Goal: Transaction & Acquisition: Purchase product/service

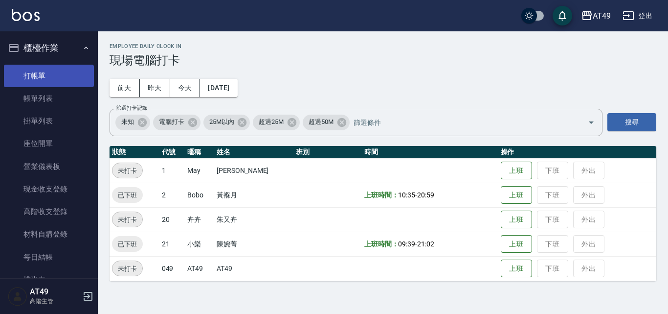
click at [61, 72] on link "打帳單" at bounding box center [49, 76] width 90 height 23
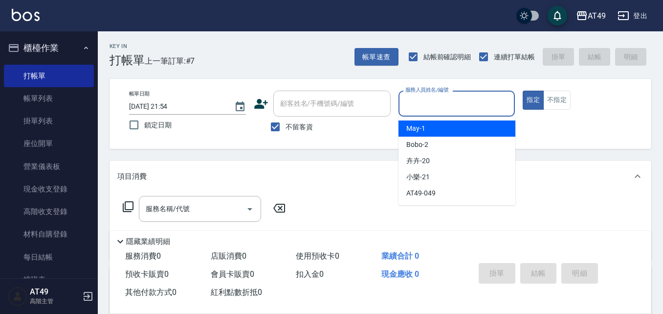
click at [435, 109] on input "服務人員姓名/編號" at bounding box center [457, 103] width 108 height 17
click at [451, 130] on div "May -1" at bounding box center [457, 128] width 117 height 16
type input "May-1"
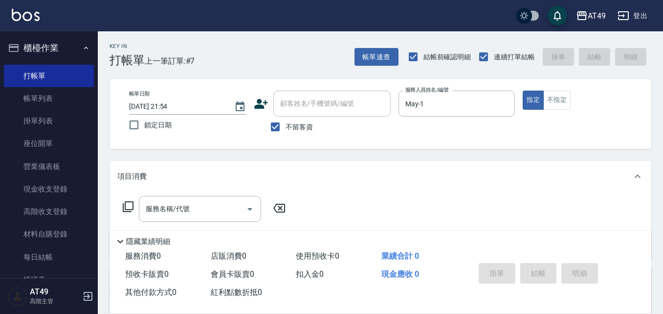
click at [131, 204] on icon at bounding box center [128, 207] width 12 height 12
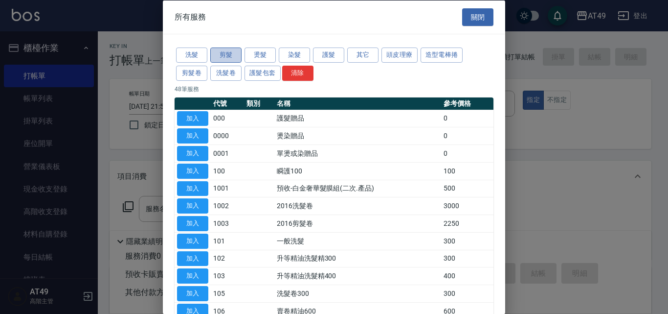
click at [224, 56] on button "剪髮" at bounding box center [225, 54] width 31 height 15
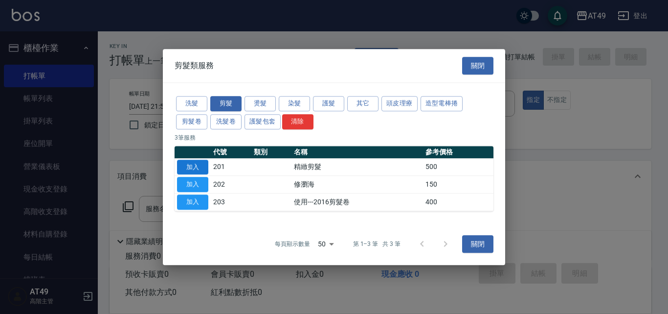
click at [197, 166] on button "加入" at bounding box center [192, 166] width 31 height 15
type input "精緻剪髮(201)"
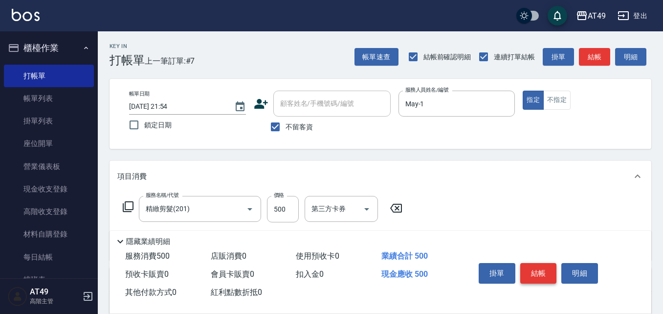
click at [546, 271] on button "結帳" at bounding box center [538, 273] width 37 height 21
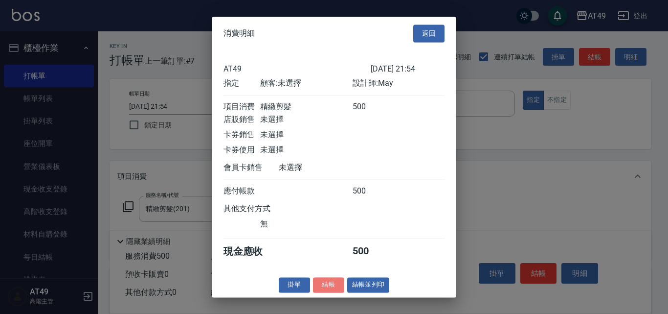
click at [338, 285] on button "結帳" at bounding box center [328, 284] width 31 height 15
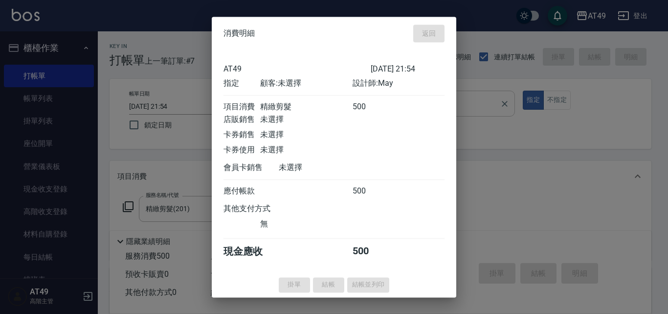
type input "[DATE] 21:55"
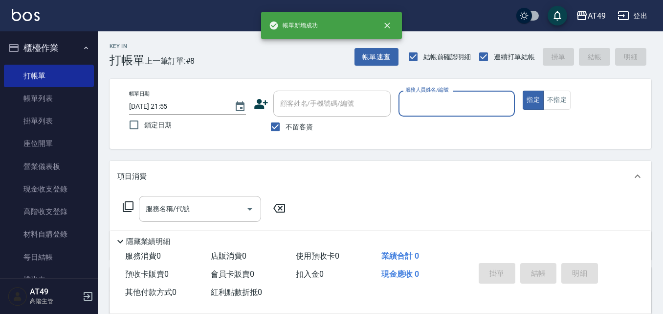
click at [437, 106] on input "服務人員姓名/編號" at bounding box center [457, 103] width 108 height 17
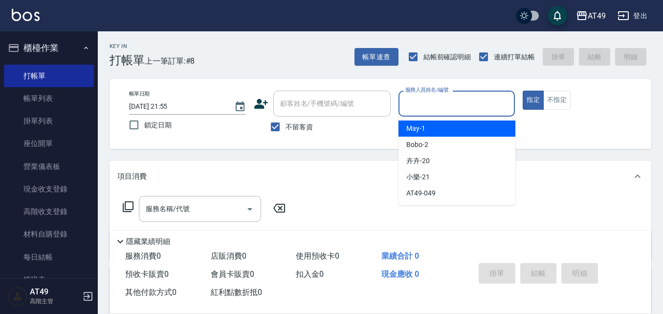
click at [441, 124] on div "May -1" at bounding box center [457, 128] width 117 height 16
type input "May-1"
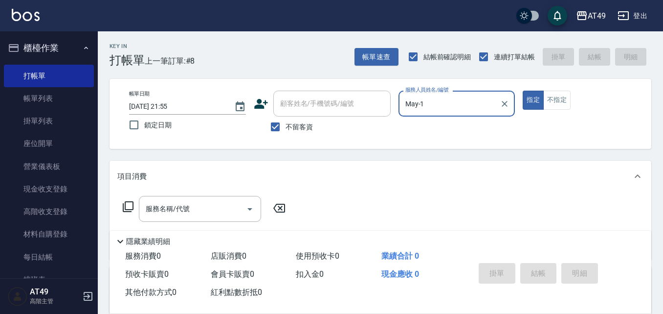
click at [128, 207] on icon at bounding box center [128, 207] width 12 height 12
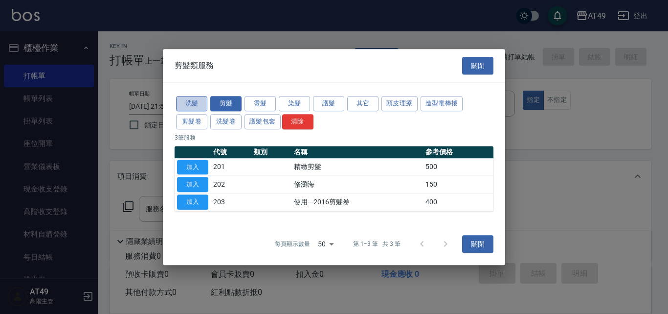
click at [200, 103] on button "洗髮" at bounding box center [191, 103] width 31 height 15
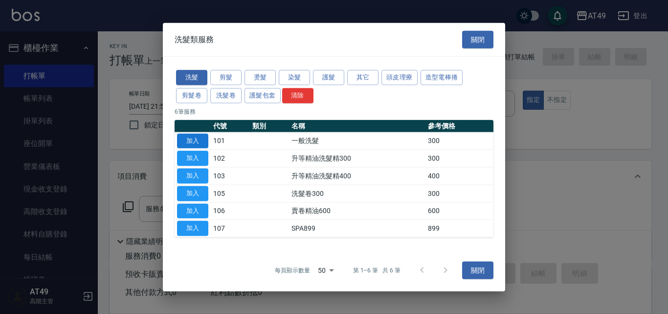
click at [191, 137] on button "加入" at bounding box center [192, 140] width 31 height 15
type input "一般洗髮(101)"
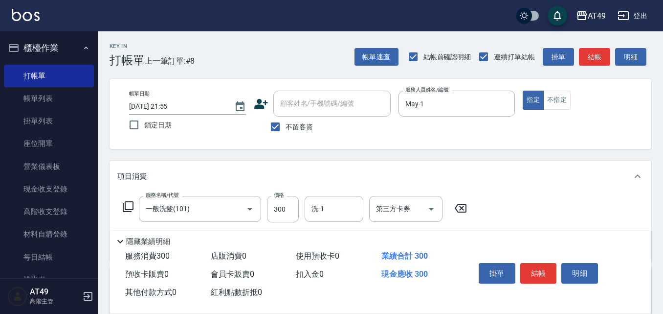
click at [130, 205] on icon at bounding box center [128, 207] width 12 height 12
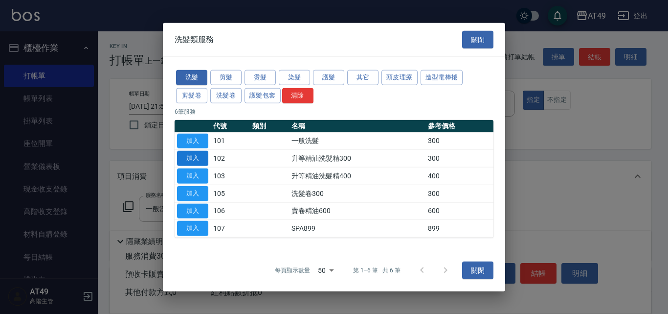
click at [197, 159] on button "加入" at bounding box center [192, 158] width 31 height 15
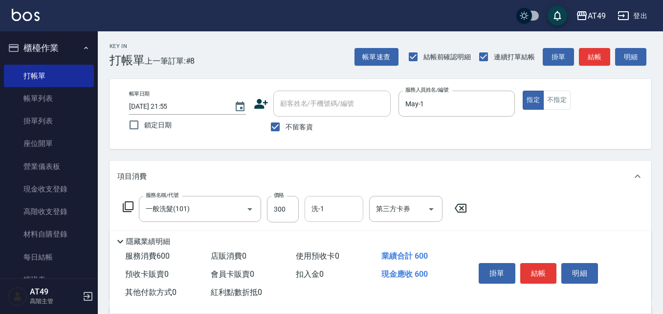
click at [332, 207] on input "洗-1" at bounding box center [334, 208] width 50 height 17
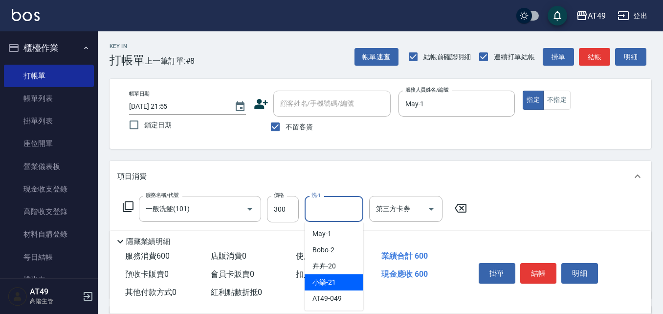
click at [334, 275] on div "小樂 -21" at bounding box center [334, 282] width 59 height 16
type input "小樂-21"
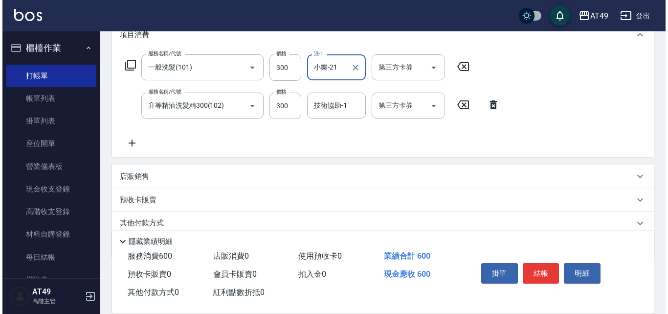
scroll to position [147, 0]
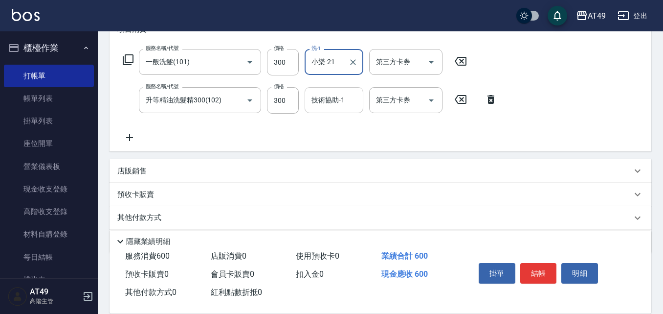
click at [325, 104] on input "技術協助-1" at bounding box center [334, 99] width 50 height 17
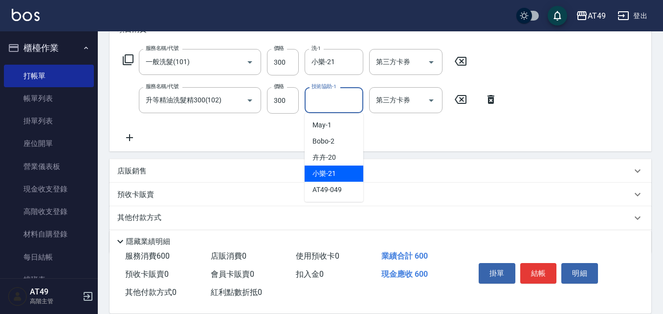
click at [348, 173] on div "小樂 -21" at bounding box center [334, 173] width 59 height 16
type input "小樂-21"
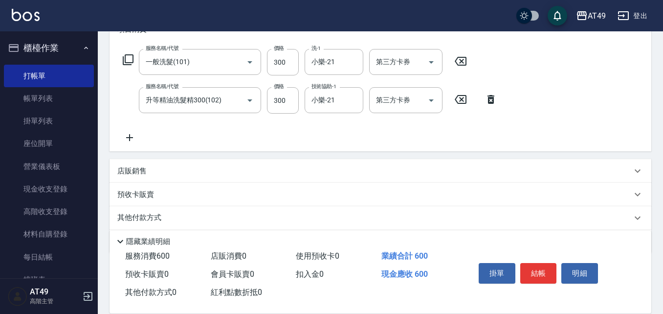
click at [129, 58] on icon at bounding box center [128, 60] width 12 height 12
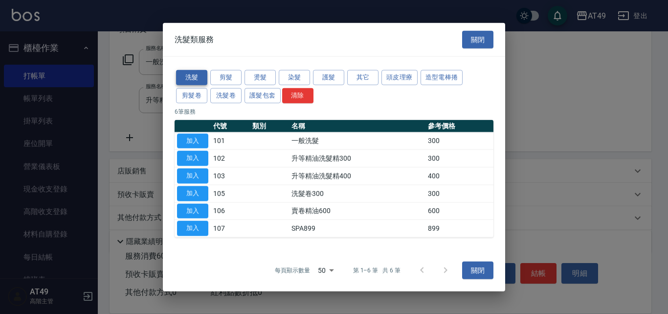
click at [190, 74] on button "洗髮" at bounding box center [191, 77] width 31 height 15
click at [201, 143] on button "加入" at bounding box center [192, 140] width 31 height 15
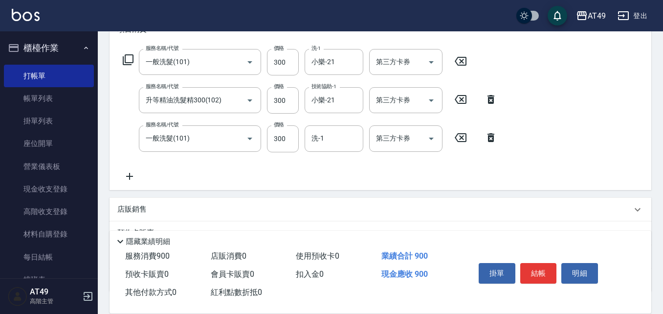
click at [123, 56] on icon at bounding box center [128, 60] width 12 height 12
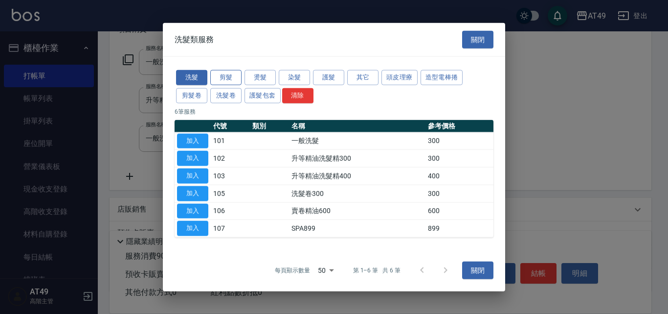
click at [234, 80] on button "剪髮" at bounding box center [225, 77] width 31 height 15
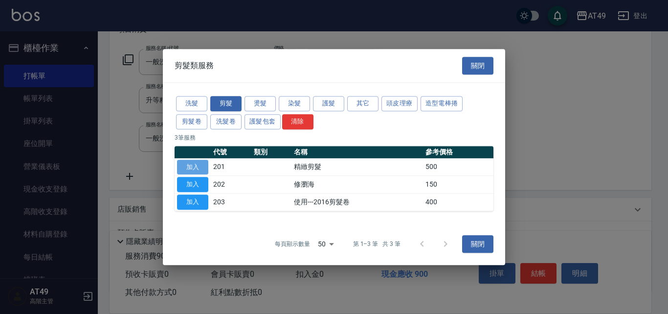
click at [204, 166] on button "加入" at bounding box center [192, 166] width 31 height 15
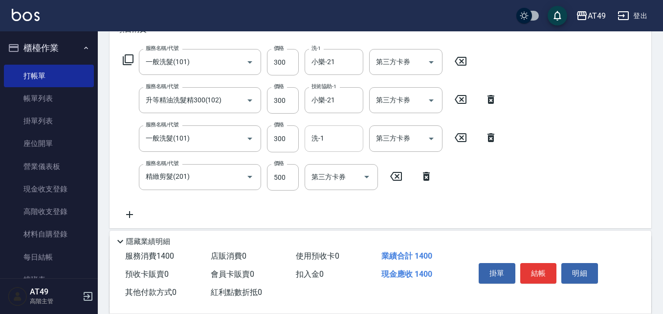
click at [329, 144] on input "洗-1" at bounding box center [334, 138] width 50 height 17
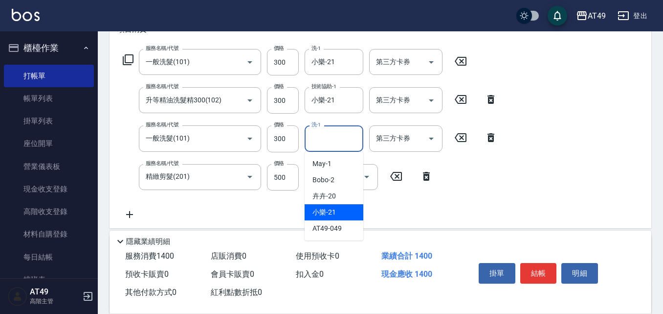
click at [344, 212] on div "小樂 -21" at bounding box center [334, 212] width 59 height 16
type input "小樂-21"
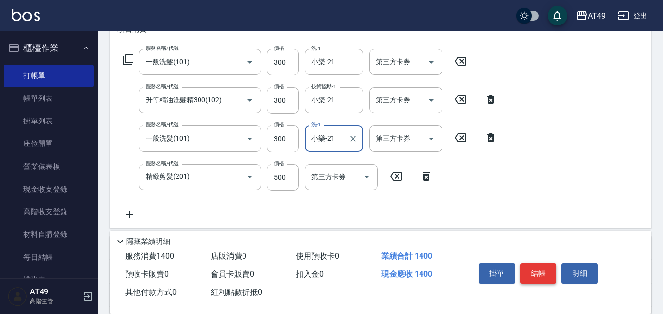
click at [528, 270] on button "結帳" at bounding box center [538, 273] width 37 height 21
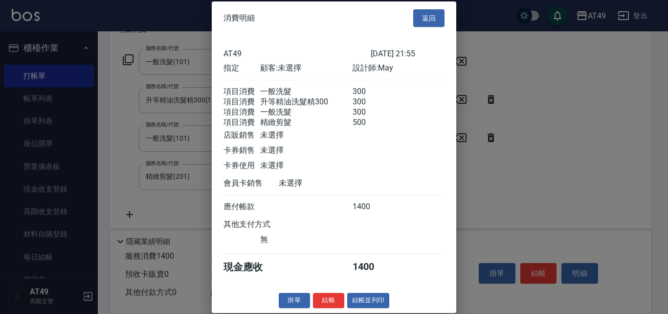
scroll to position [16, 0]
click at [331, 299] on button "結帳" at bounding box center [328, 300] width 31 height 15
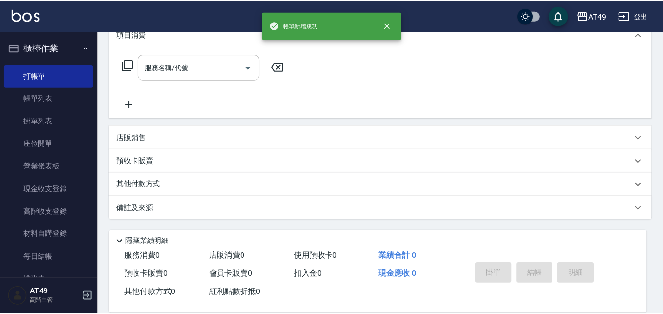
scroll to position [0, 0]
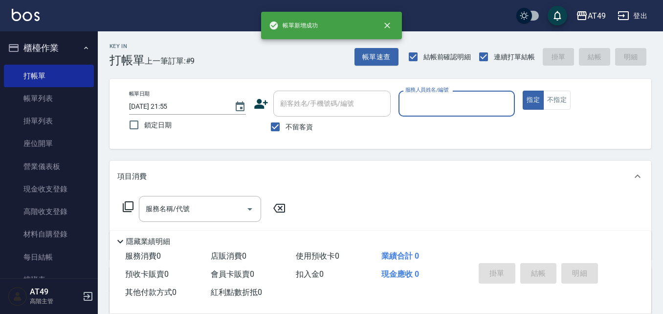
click at [435, 105] on input "服務人員姓名/編號" at bounding box center [457, 103] width 108 height 17
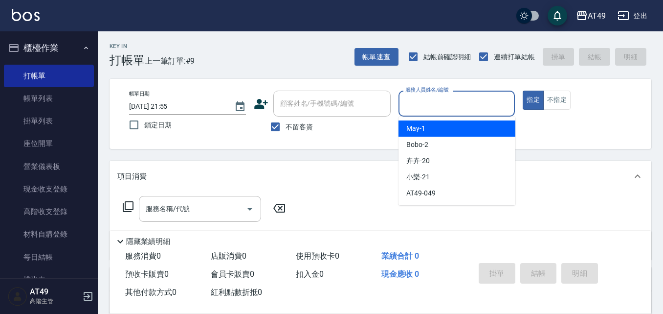
click at [439, 126] on div "May -1" at bounding box center [457, 128] width 117 height 16
type input "May-1"
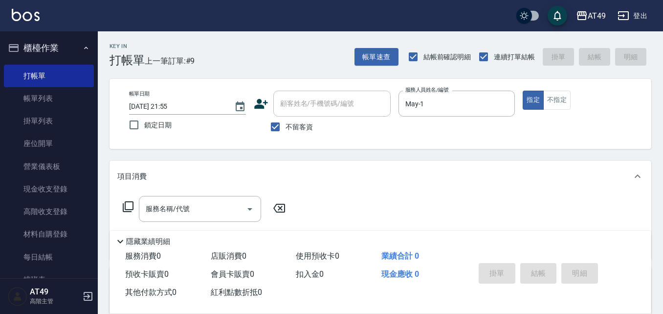
click at [132, 204] on icon at bounding box center [128, 207] width 12 height 12
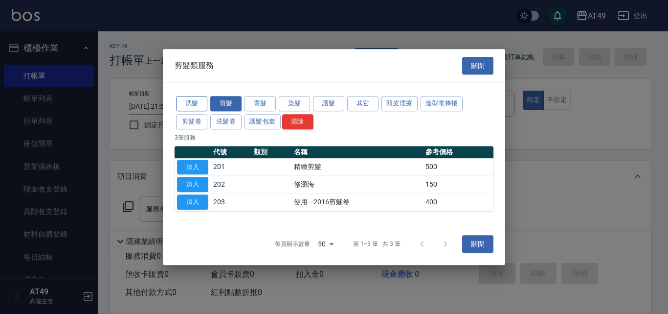
click at [184, 102] on button "洗髮" at bounding box center [191, 103] width 31 height 15
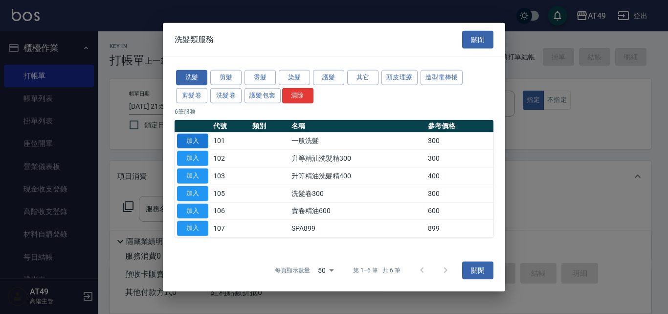
click at [192, 141] on button "加入" at bounding box center [192, 140] width 31 height 15
type input "一般洗髮(101)"
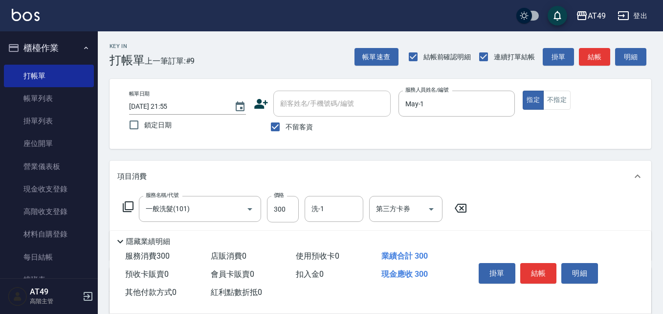
click at [127, 209] on icon at bounding box center [128, 207] width 12 height 12
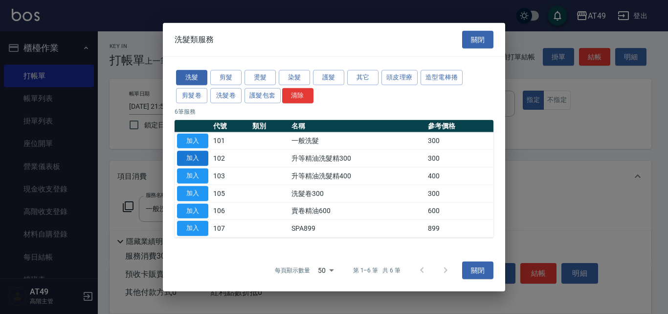
click at [197, 158] on button "加入" at bounding box center [192, 158] width 31 height 15
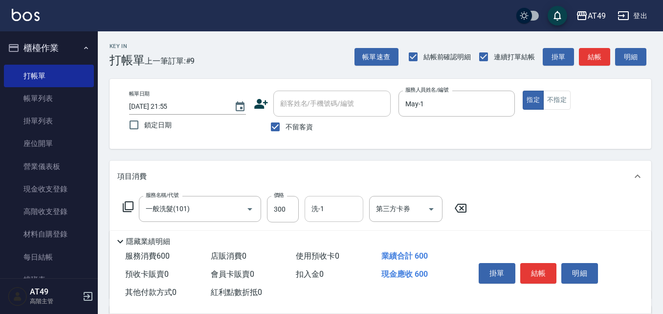
click at [327, 208] on input "洗-1" at bounding box center [334, 208] width 50 height 17
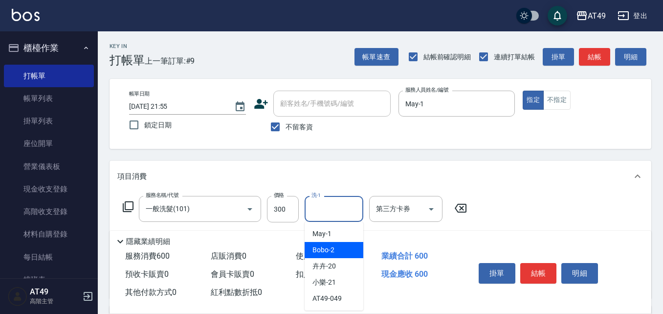
drag, startPoint x: 347, startPoint y: 248, endPoint x: 341, endPoint y: 245, distance: 6.8
click at [345, 248] on div "Bobo -2" at bounding box center [334, 250] width 59 height 16
type input "Bobo-2"
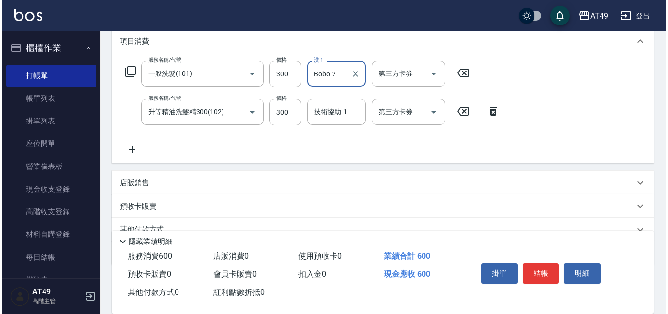
scroll to position [147, 0]
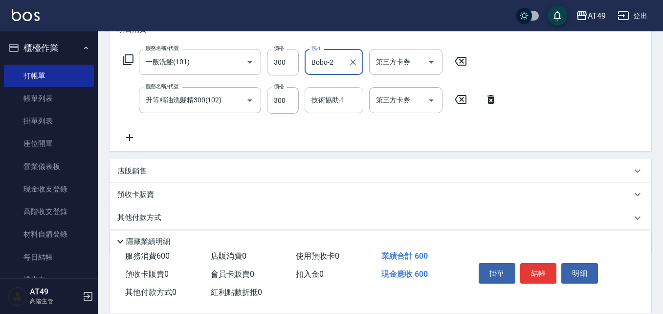
click at [321, 104] on input "技術協助-1" at bounding box center [334, 99] width 50 height 17
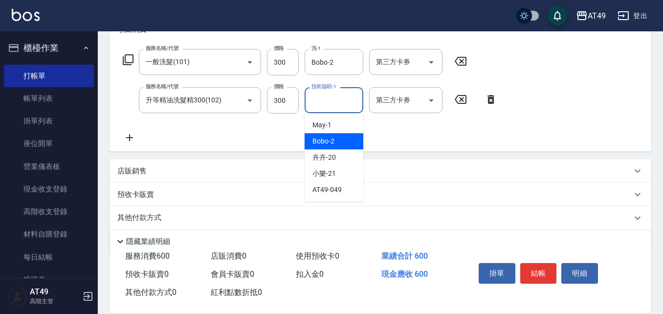
click at [347, 141] on div "Bobo -2" at bounding box center [334, 141] width 59 height 16
type input "Bobo-2"
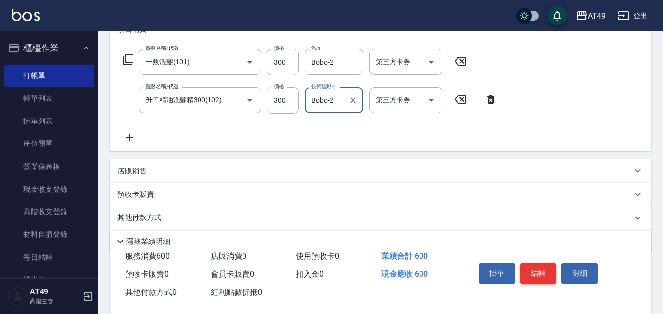
click at [541, 271] on button "結帳" at bounding box center [538, 273] width 37 height 21
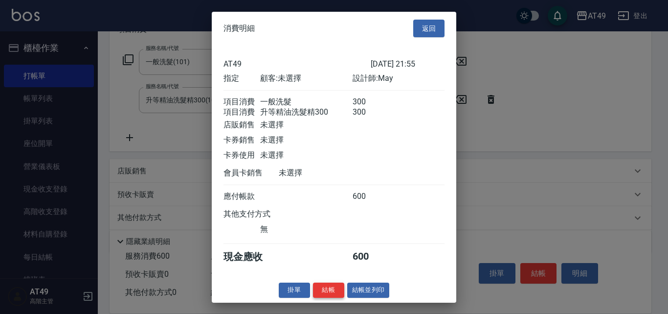
click at [329, 297] on button "結帳" at bounding box center [328, 289] width 31 height 15
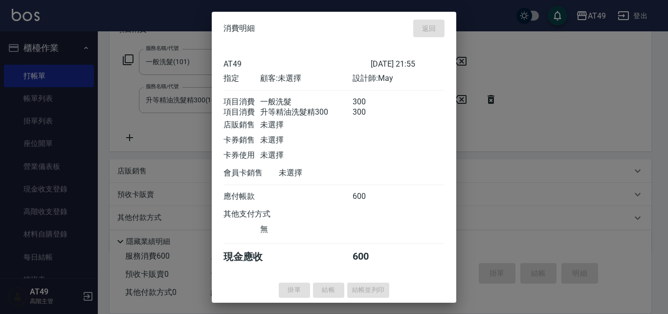
type input "[DATE] 21:56"
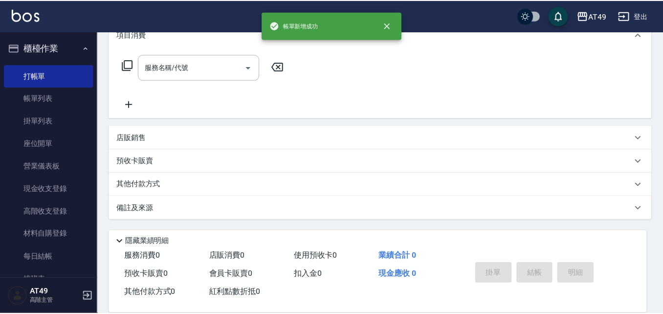
scroll to position [0, 0]
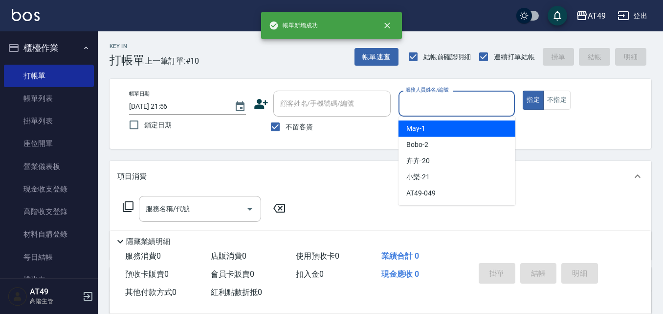
click at [410, 106] on input "服務人員姓名/編號" at bounding box center [457, 103] width 108 height 17
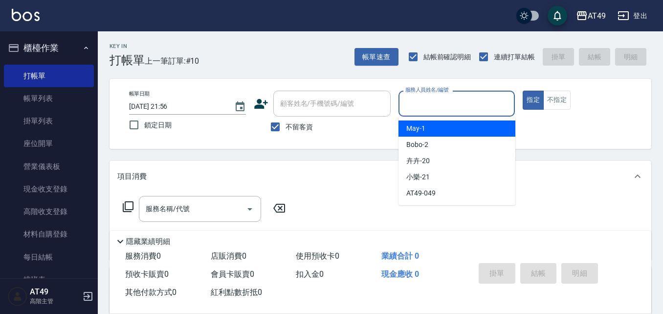
click at [423, 129] on span "May -1" at bounding box center [415, 128] width 19 height 10
type input "May-1"
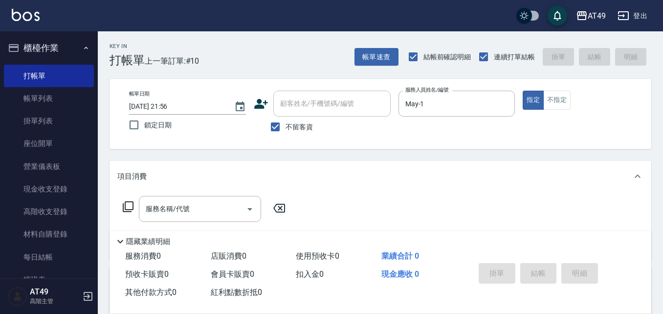
click at [129, 206] on icon at bounding box center [128, 207] width 12 height 12
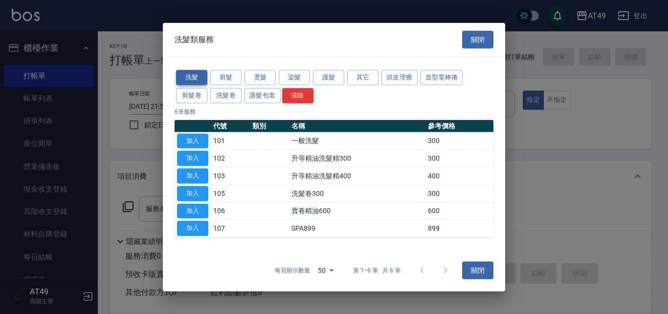
click at [191, 78] on button "洗髮" at bounding box center [191, 77] width 31 height 15
click at [198, 77] on button "洗髮" at bounding box center [191, 77] width 31 height 15
click at [199, 77] on button "洗髮" at bounding box center [191, 77] width 31 height 15
click at [190, 144] on button "加入" at bounding box center [192, 140] width 31 height 15
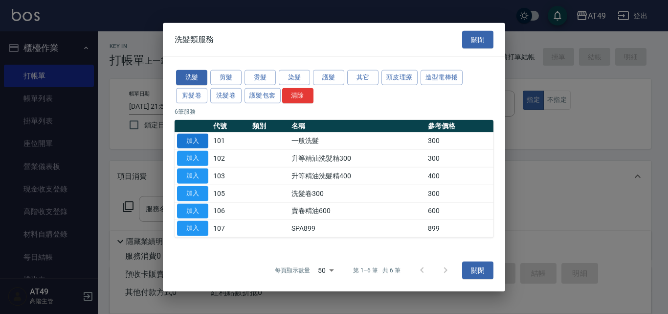
type input "一般洗髮(101)"
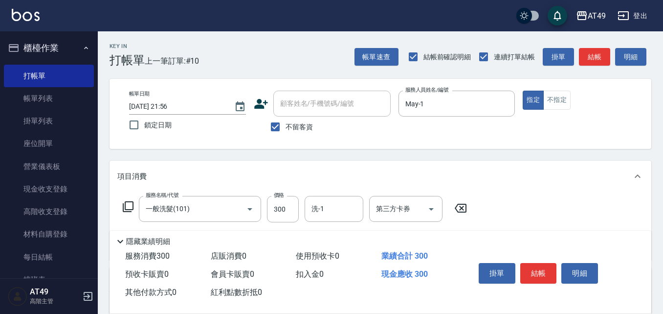
click at [129, 209] on icon at bounding box center [128, 207] width 12 height 12
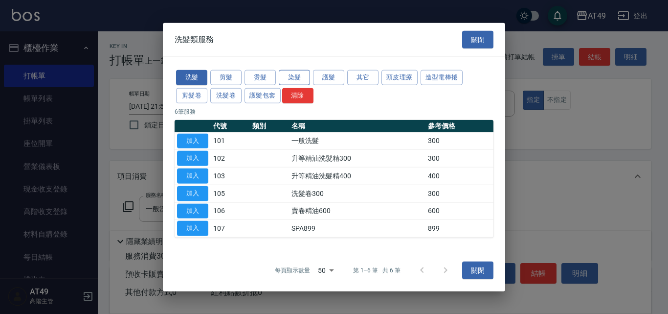
click at [294, 76] on button "染髮" at bounding box center [294, 77] width 31 height 15
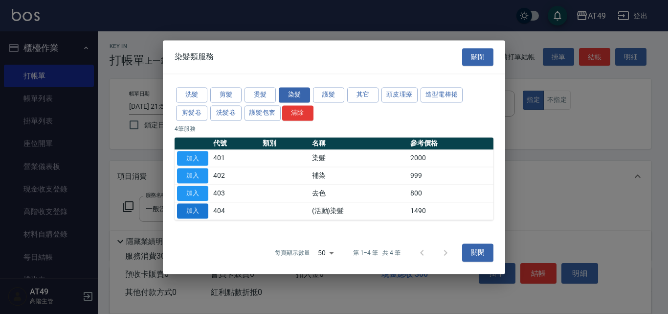
click at [200, 204] on button "加入" at bounding box center [192, 210] width 31 height 15
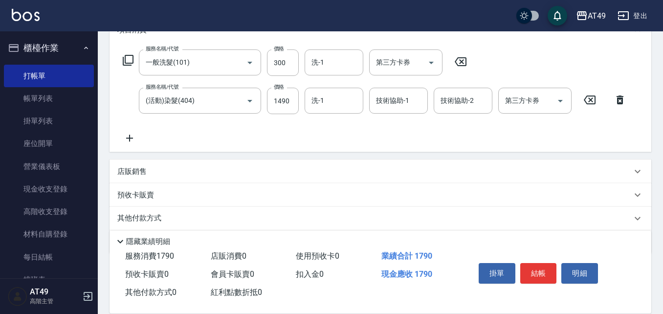
scroll to position [147, 0]
click at [275, 100] on input "1490" at bounding box center [283, 100] width 32 height 26
type input "1599"
click at [398, 103] on div "技術協助-1 技術協助-1" at bounding box center [398, 100] width 59 height 26
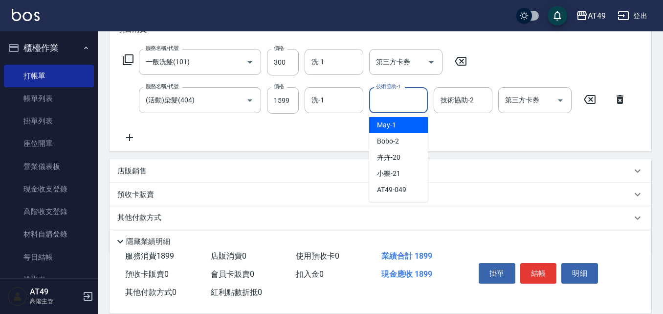
click at [402, 120] on div "May -1" at bounding box center [398, 125] width 59 height 16
type input "May-1"
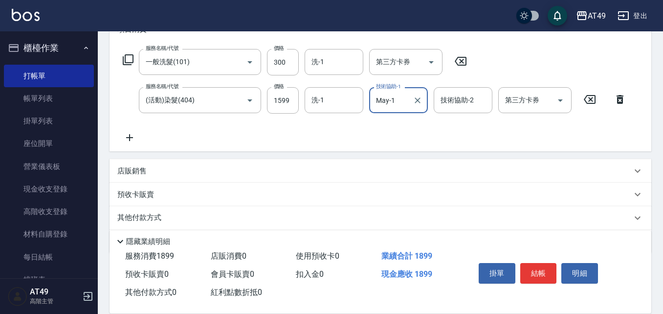
click at [624, 101] on icon at bounding box center [620, 99] width 24 height 12
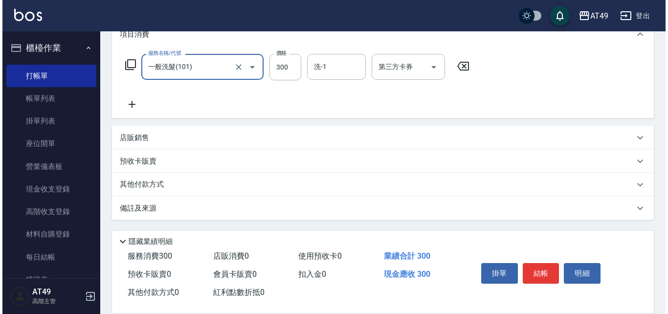
scroll to position [142, 0]
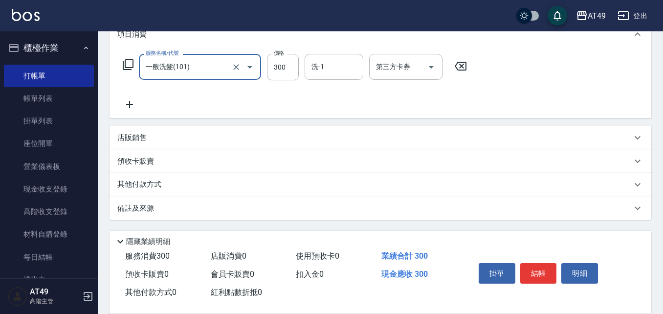
click at [130, 64] on icon at bounding box center [128, 65] width 12 height 12
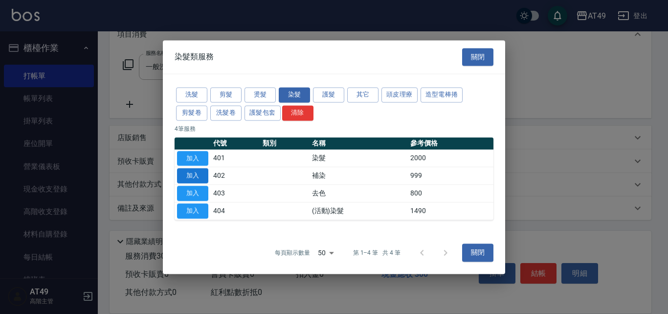
click at [192, 174] on button "加入" at bounding box center [192, 175] width 31 height 15
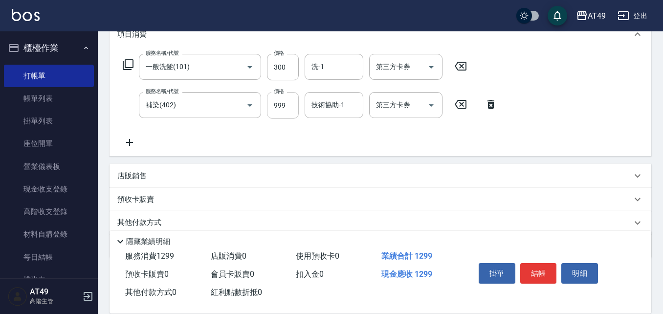
click at [275, 105] on input "999" at bounding box center [283, 105] width 32 height 26
type input "1600"
click at [339, 69] on input "洗-1" at bounding box center [334, 66] width 50 height 17
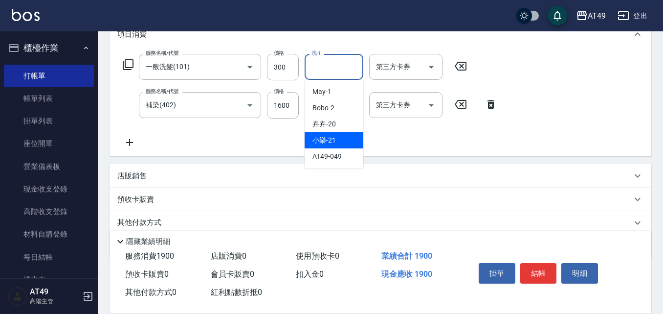
click at [342, 141] on div "小樂 -21" at bounding box center [334, 140] width 59 height 16
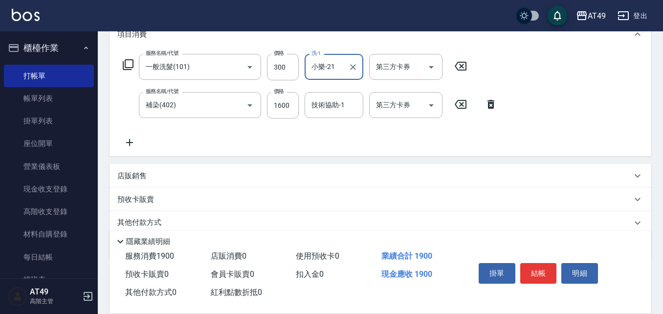
type input "小樂-21"
click at [327, 115] on div "技術協助-1" at bounding box center [334, 105] width 59 height 26
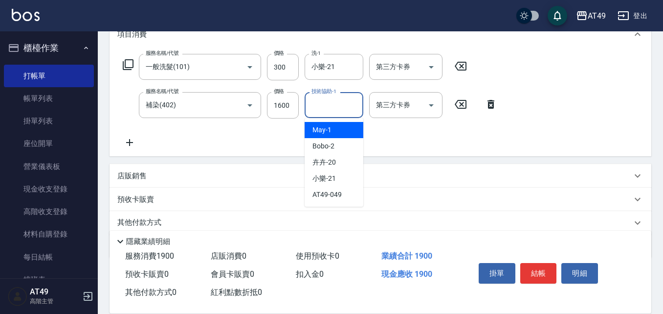
click at [338, 132] on div "May -1" at bounding box center [334, 130] width 59 height 16
type input "May-1"
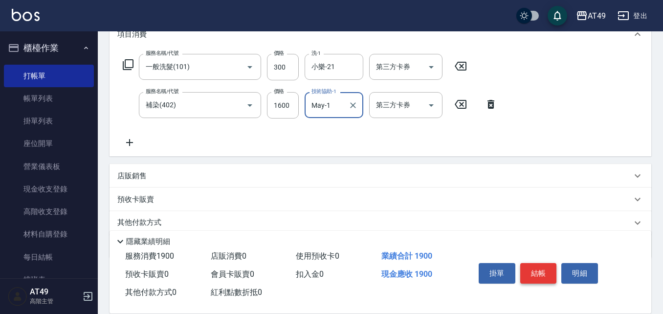
click at [534, 266] on button "結帳" at bounding box center [538, 273] width 37 height 21
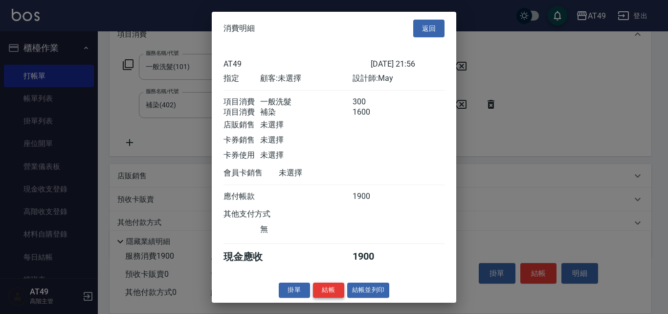
click at [327, 297] on button "結帳" at bounding box center [328, 289] width 31 height 15
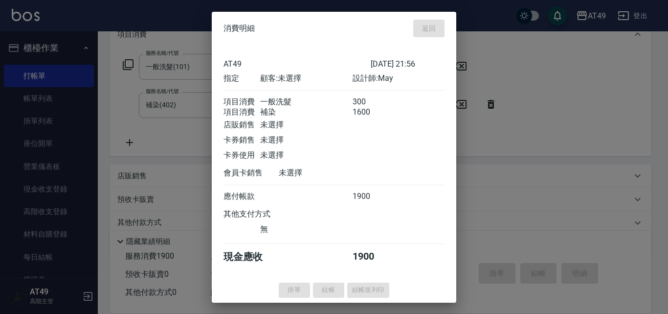
type input "[DATE] 22:01"
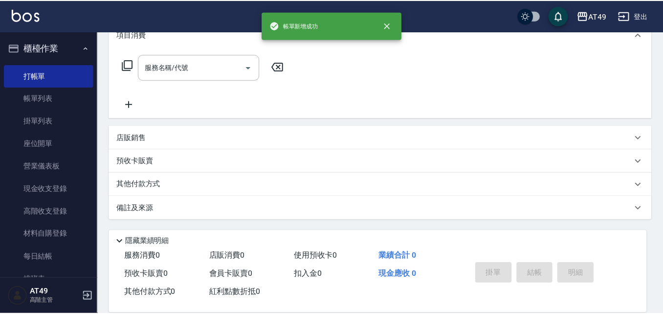
scroll to position [0, 0]
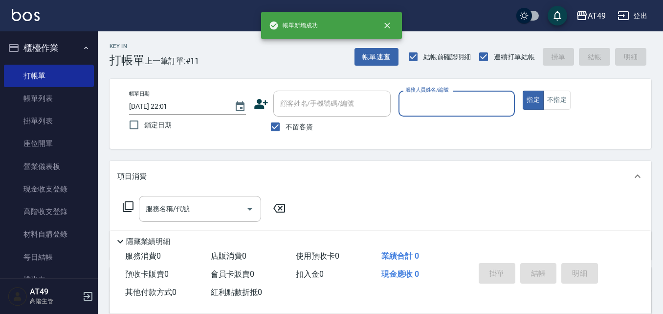
click at [422, 108] on input "服務人員姓名/編號" at bounding box center [457, 103] width 108 height 17
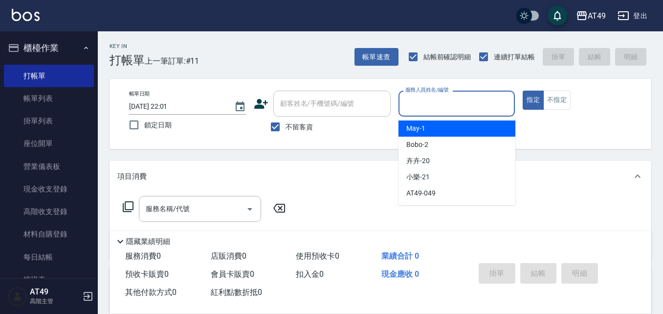
click at [430, 123] on div "May -1" at bounding box center [457, 128] width 117 height 16
type input "May-1"
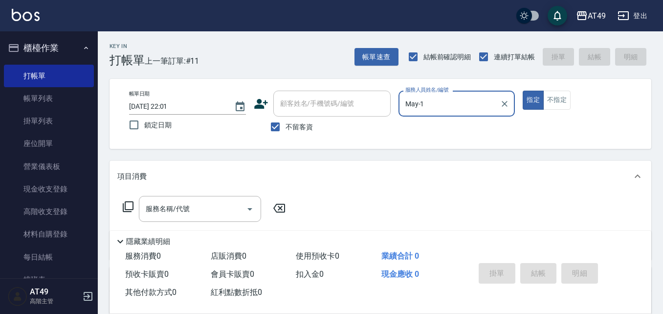
click at [130, 205] on icon at bounding box center [128, 207] width 12 height 12
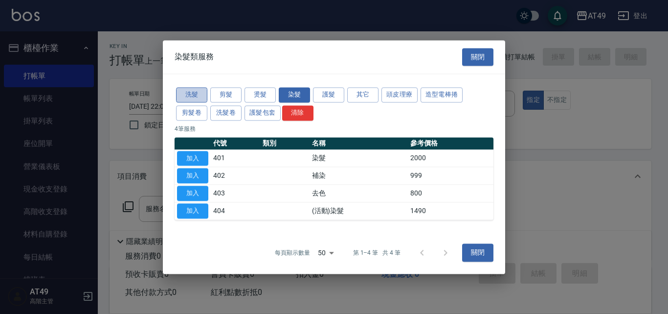
click at [189, 94] on button "洗髮" at bounding box center [191, 94] width 31 height 15
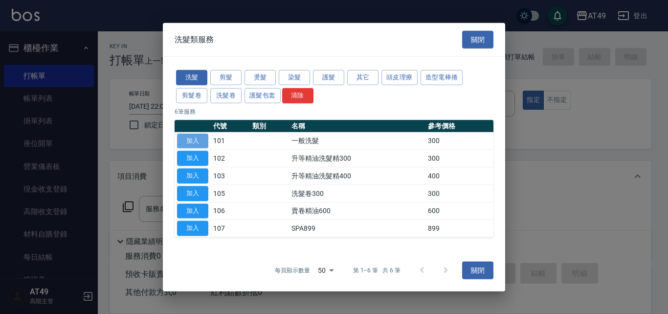
click at [205, 142] on button "加入" at bounding box center [192, 140] width 31 height 15
type input "一般洗髮(101)"
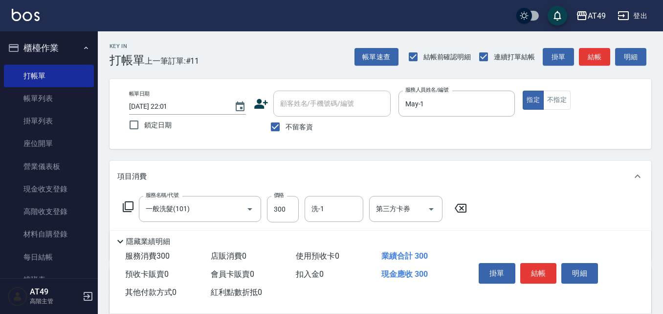
click at [129, 205] on icon at bounding box center [128, 207] width 12 height 12
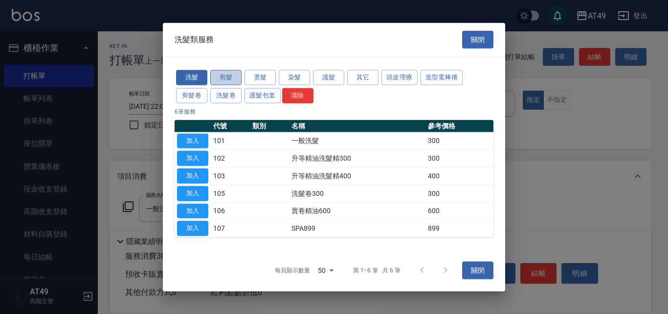
click at [234, 78] on button "剪髮" at bounding box center [225, 77] width 31 height 15
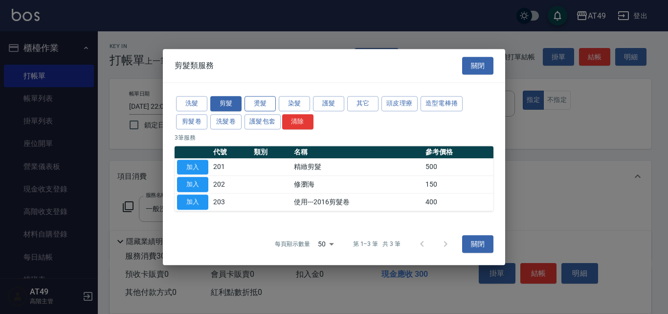
click at [267, 100] on button "燙髮" at bounding box center [260, 103] width 31 height 15
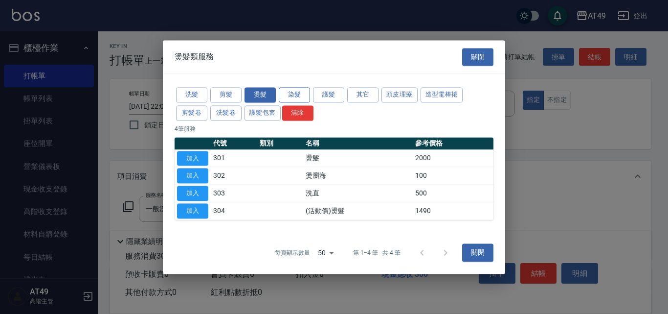
click at [301, 95] on button "染髮" at bounding box center [294, 94] width 31 height 15
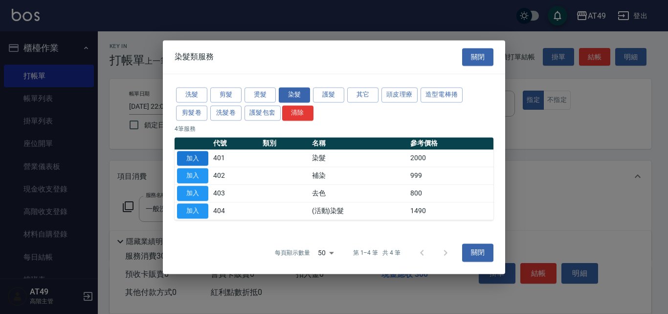
click at [201, 154] on button "加入" at bounding box center [192, 158] width 31 height 15
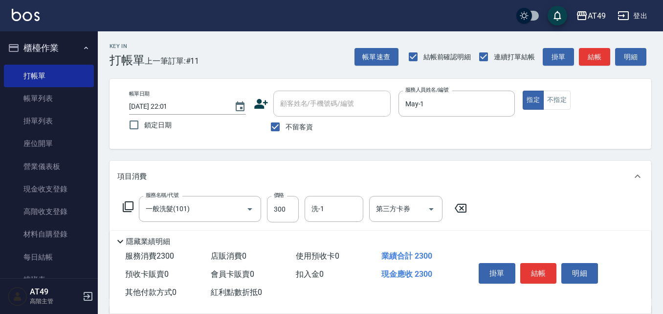
click at [123, 204] on icon at bounding box center [128, 206] width 11 height 11
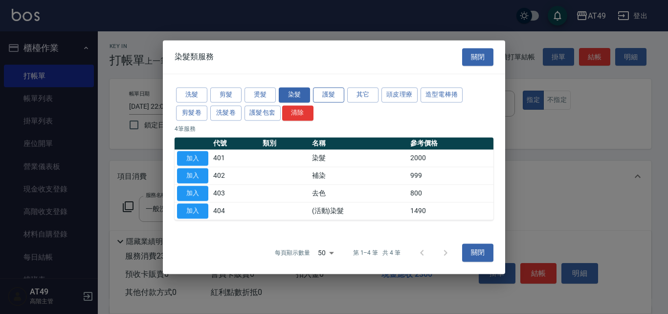
click at [333, 95] on button "護髮" at bounding box center [328, 94] width 31 height 15
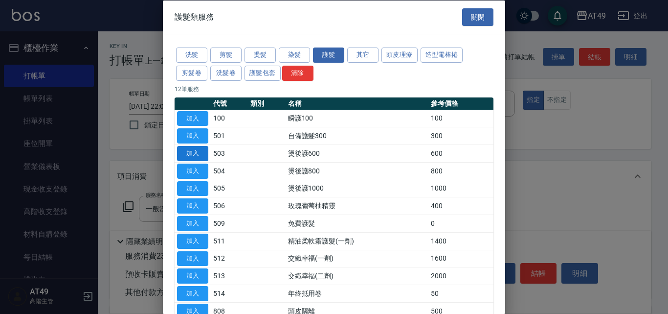
click at [202, 154] on button "加入" at bounding box center [192, 153] width 31 height 15
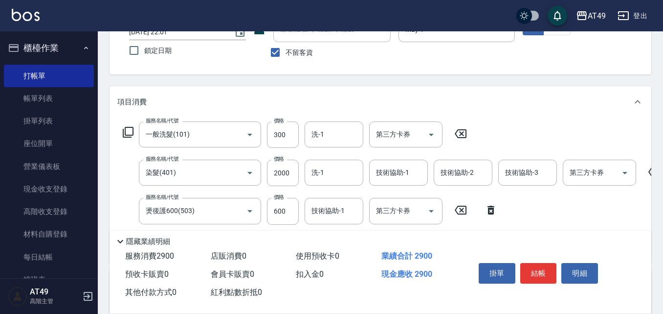
scroll to position [98, 0]
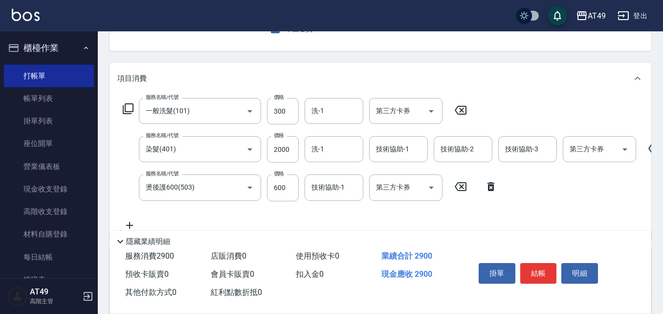
click at [129, 105] on icon at bounding box center [128, 109] width 12 height 12
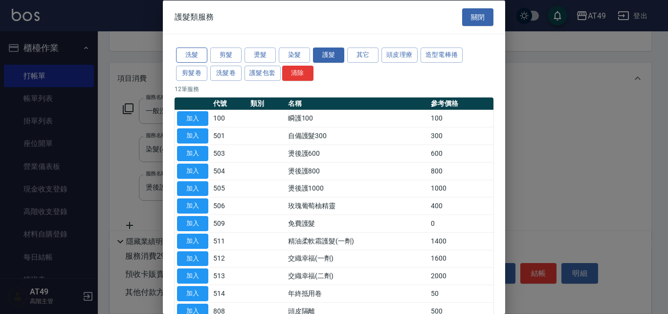
click at [197, 57] on button "洗髮" at bounding box center [191, 54] width 31 height 15
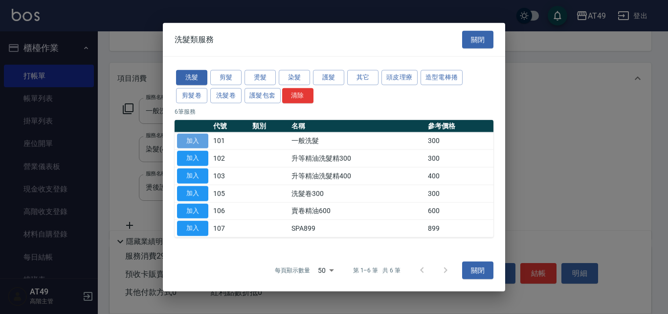
click at [200, 138] on button "加入" at bounding box center [192, 140] width 31 height 15
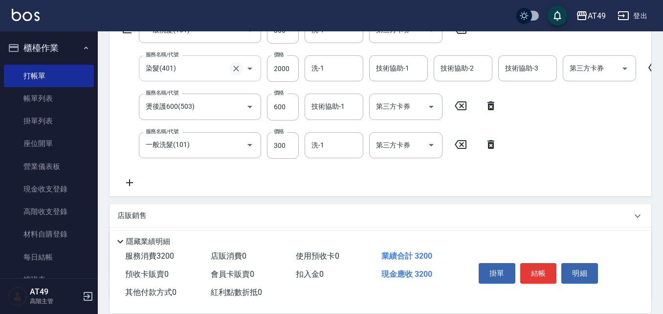
scroll to position [196, 0]
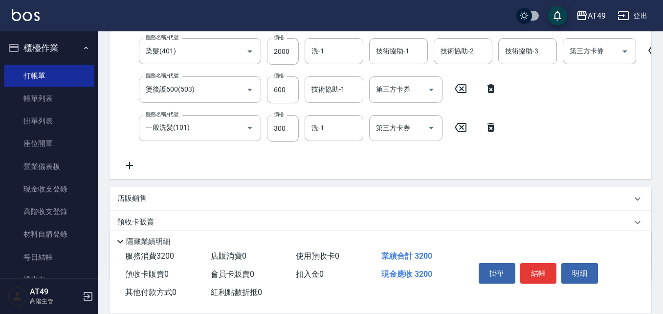
click at [491, 128] on icon at bounding box center [491, 127] width 24 height 12
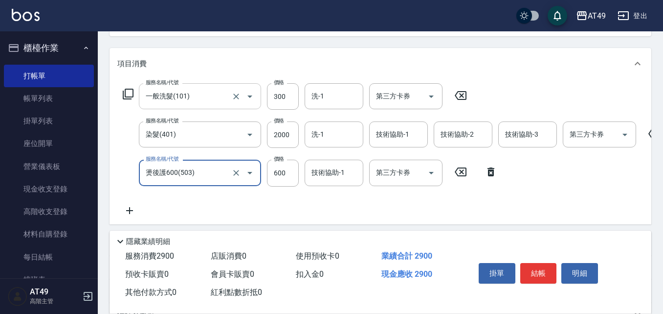
scroll to position [98, 0]
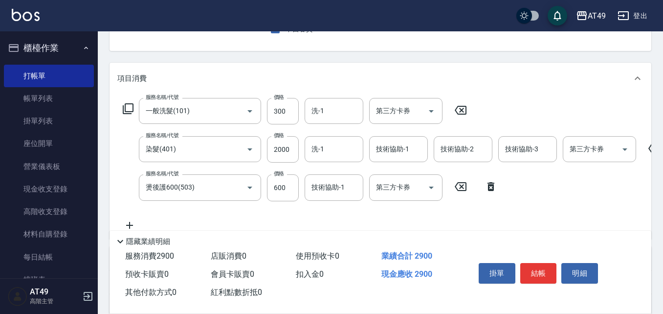
click at [129, 106] on icon at bounding box center [128, 109] width 12 height 12
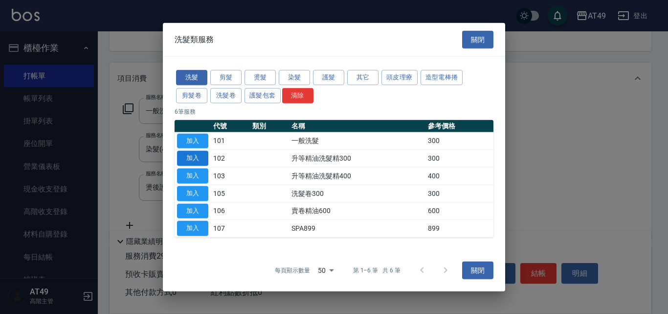
click at [198, 159] on button "加入" at bounding box center [192, 158] width 31 height 15
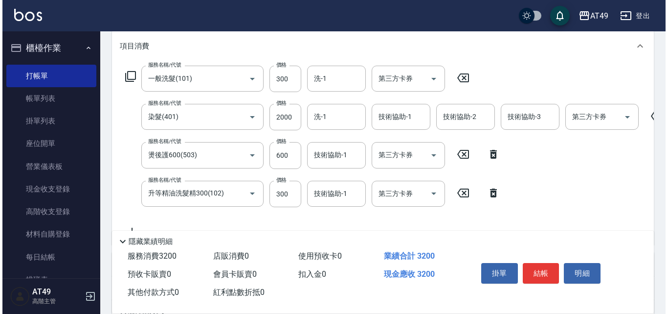
scroll to position [147, 0]
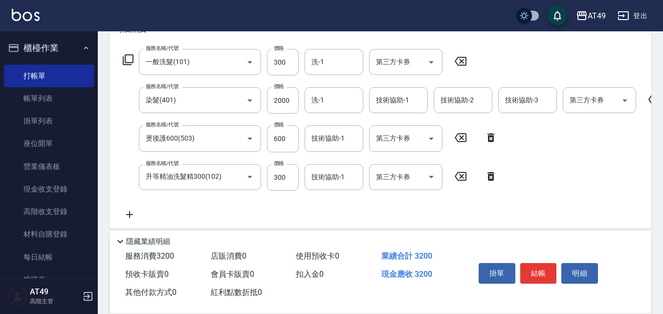
click at [494, 176] on icon at bounding box center [491, 176] width 7 height 9
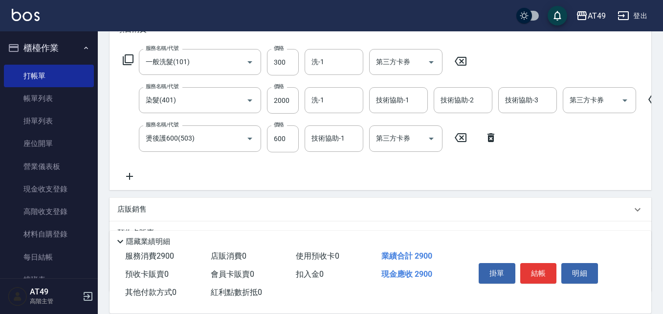
click at [126, 55] on icon at bounding box center [128, 59] width 11 height 11
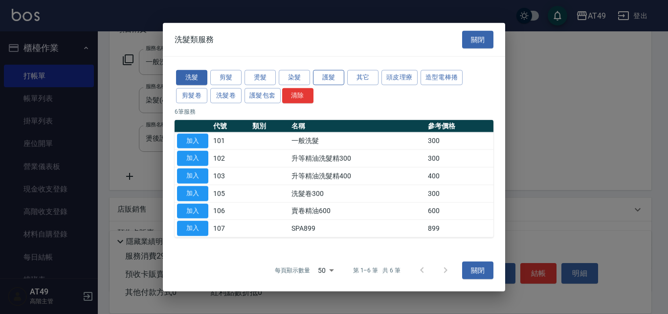
click at [328, 82] on button "護髮" at bounding box center [328, 77] width 31 height 15
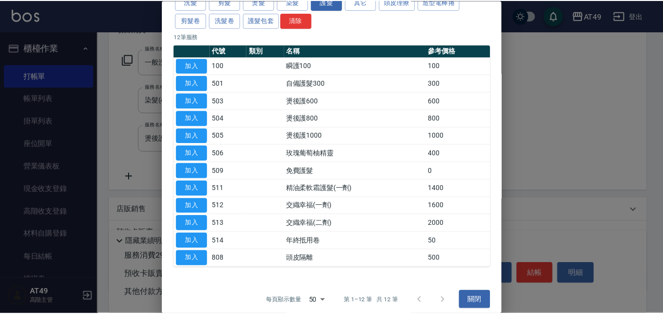
scroll to position [60, 0]
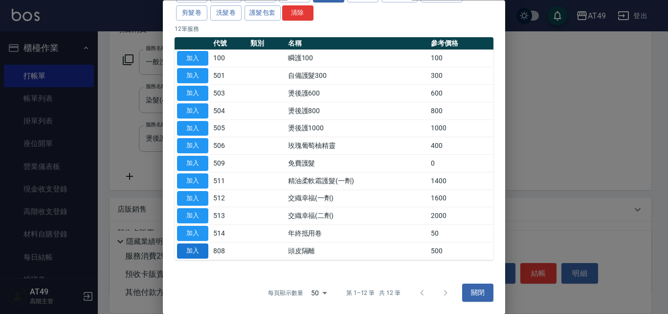
click at [189, 251] on button "加入" at bounding box center [192, 250] width 31 height 15
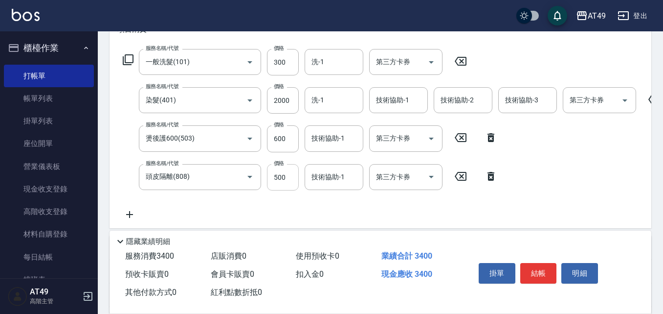
click at [279, 180] on input "500" at bounding box center [283, 177] width 32 height 26
type input "300"
click at [277, 136] on input "600" at bounding box center [283, 138] width 32 height 26
type input "500"
click at [282, 99] on input "2000" at bounding box center [283, 100] width 32 height 26
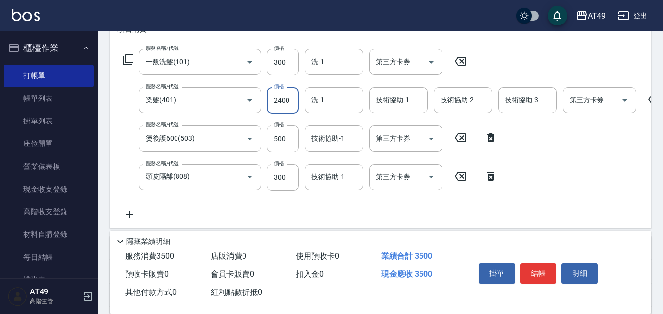
scroll to position [264, 0]
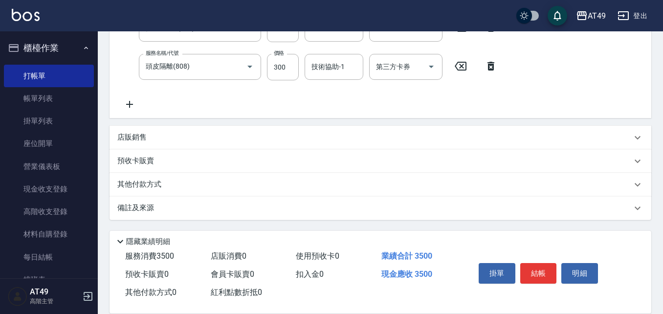
type input "2400"
click at [137, 137] on p "店販銷售" at bounding box center [131, 137] width 29 height 10
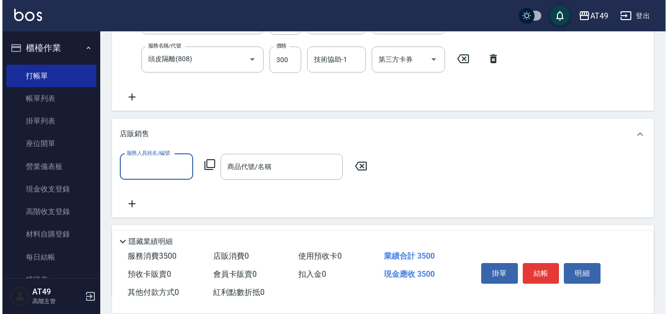
scroll to position [0, 0]
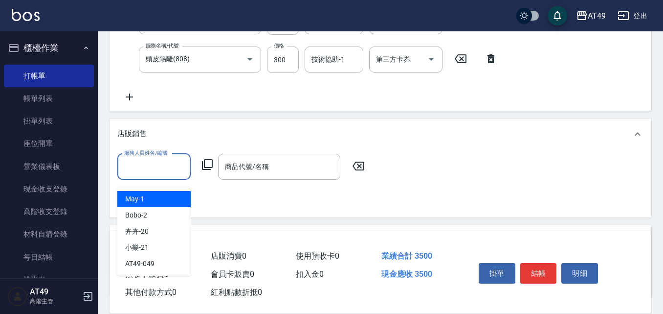
click at [145, 168] on input "服務人員姓名/編號" at bounding box center [154, 166] width 65 height 17
click at [152, 194] on div "May -1" at bounding box center [153, 199] width 73 height 16
type input "May-1"
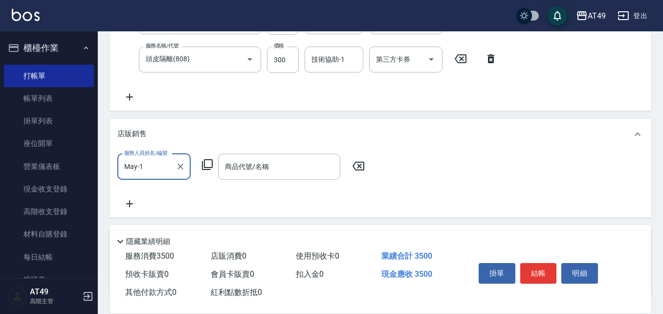
click at [211, 170] on icon at bounding box center [208, 164] width 12 height 12
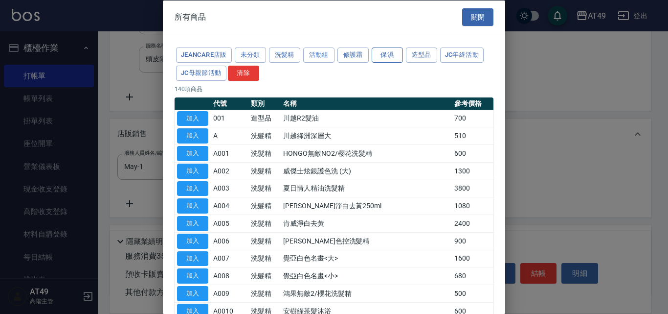
click at [386, 51] on button "保濕" at bounding box center [387, 54] width 31 height 15
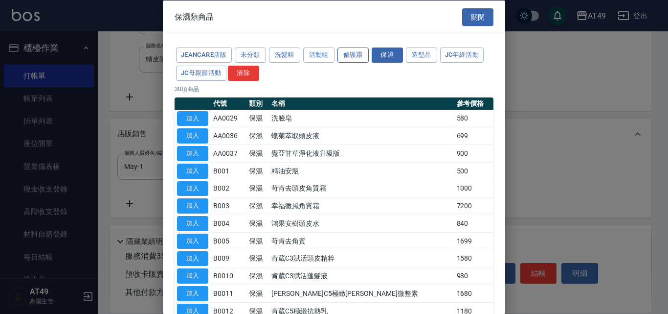
click at [358, 58] on button "修護霜" at bounding box center [353, 54] width 31 height 15
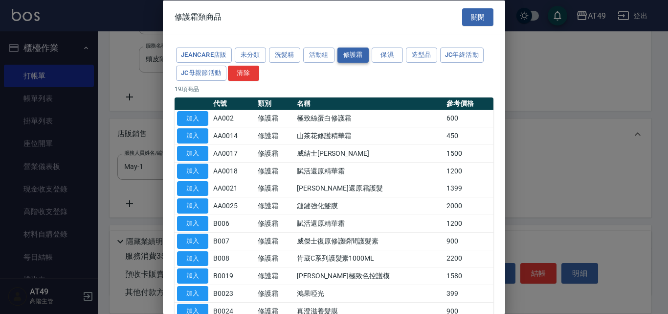
click at [356, 57] on button "修護霜" at bounding box center [353, 54] width 31 height 15
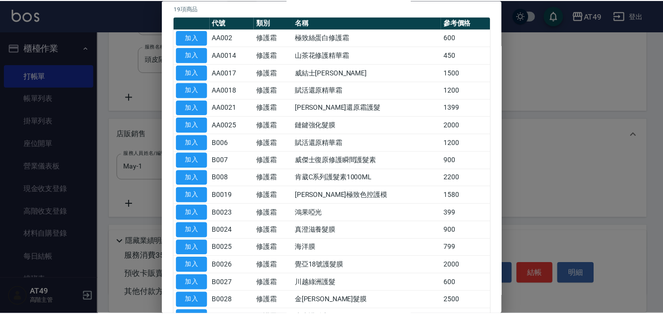
scroll to position [98, 0]
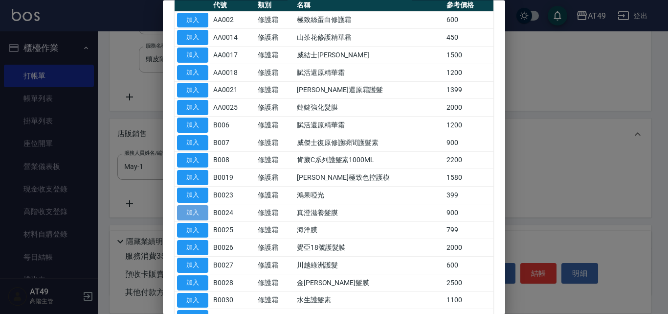
click at [191, 215] on button "加入" at bounding box center [192, 212] width 31 height 15
type input "真澄滋養髮膜"
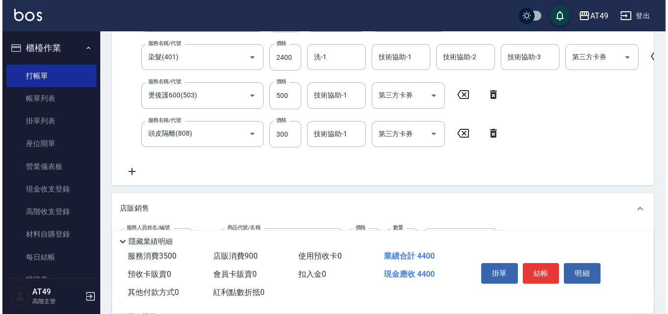
scroll to position [166, 0]
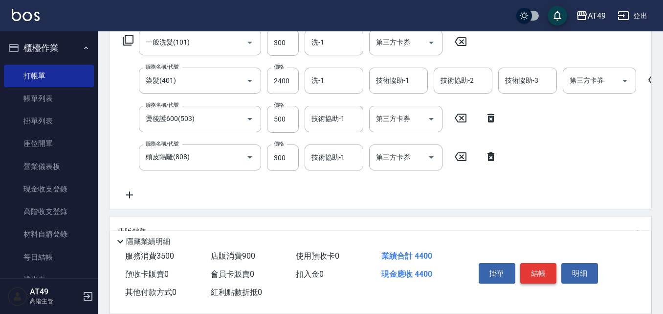
click at [532, 270] on button "結帳" at bounding box center [538, 273] width 37 height 21
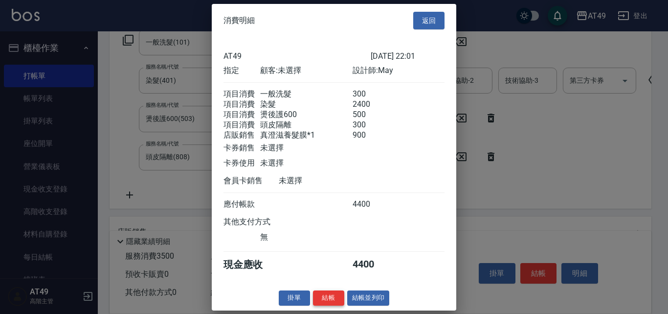
scroll to position [11, 0]
click at [338, 300] on button "結帳" at bounding box center [328, 297] width 31 height 15
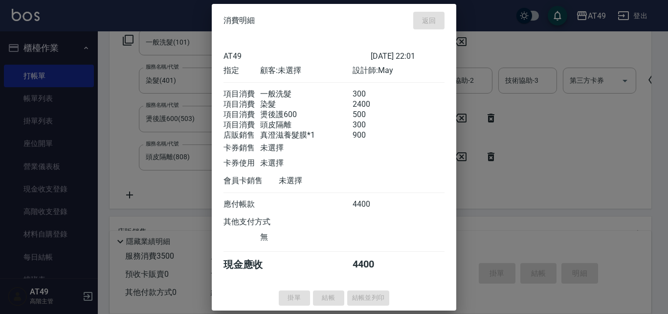
type input "[DATE] 22:13"
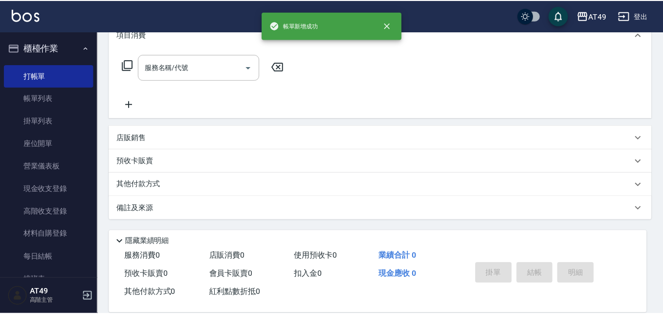
scroll to position [0, 0]
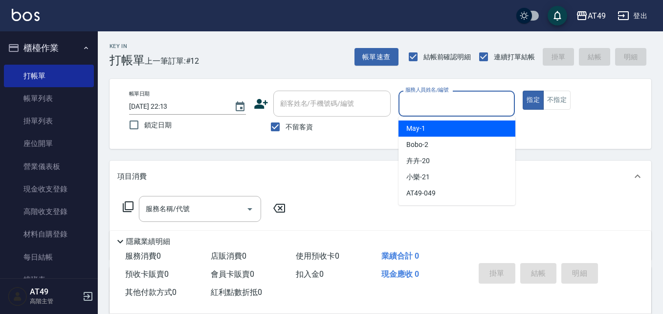
click at [437, 103] on input "服務人員姓名/編號" at bounding box center [457, 103] width 108 height 17
click at [431, 125] on div "May -1" at bounding box center [457, 128] width 117 height 16
type input "May-1"
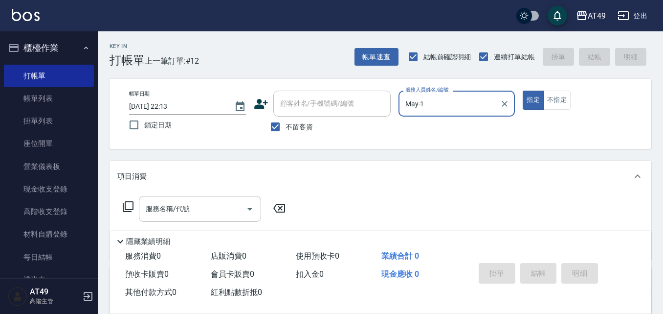
click at [127, 207] on icon at bounding box center [128, 207] width 12 height 12
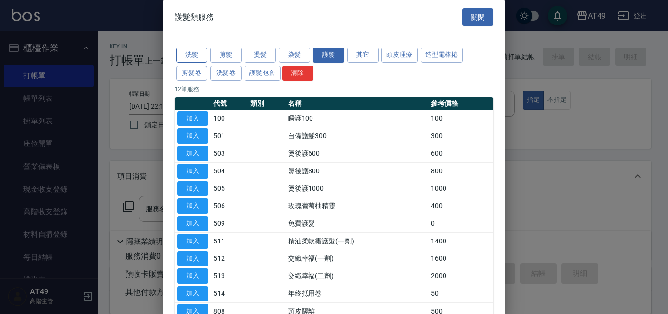
click at [191, 54] on button "洗髮" at bounding box center [191, 54] width 31 height 15
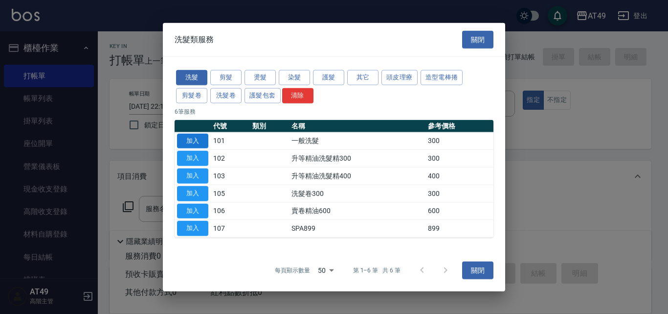
click at [201, 143] on button "加入" at bounding box center [192, 140] width 31 height 15
type input "一般洗髮(101)"
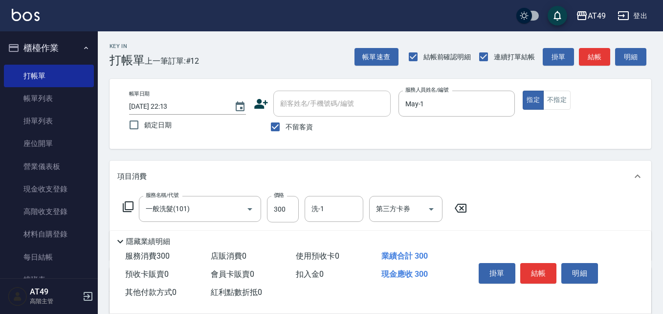
click at [127, 207] on icon at bounding box center [128, 207] width 12 height 12
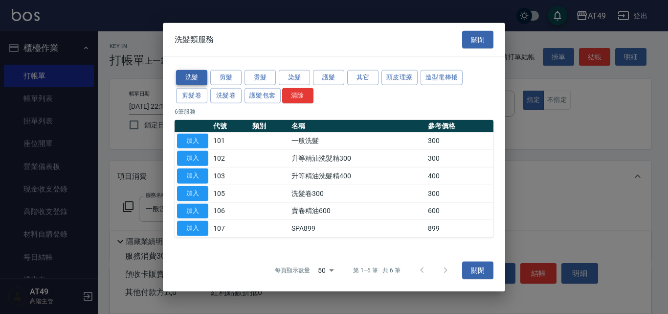
click at [196, 77] on button "洗髮" at bounding box center [191, 77] width 31 height 15
click at [192, 142] on button "加入" at bounding box center [192, 140] width 31 height 15
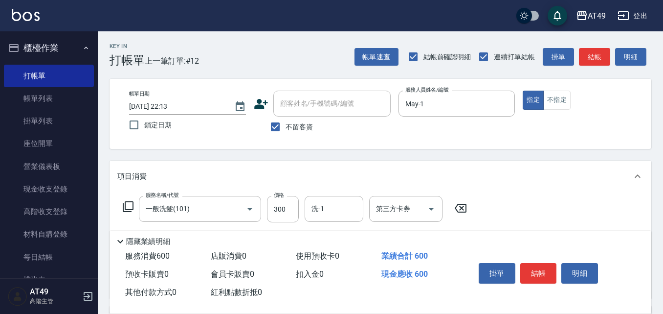
click at [126, 205] on icon at bounding box center [128, 206] width 11 height 11
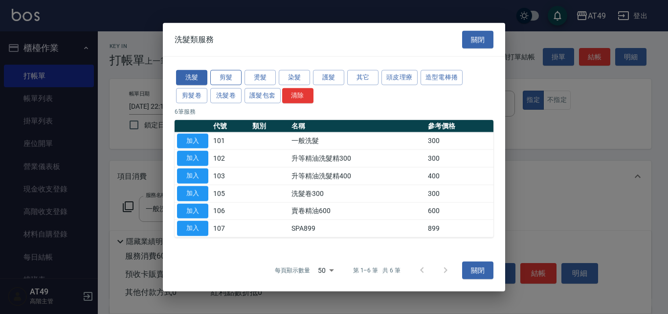
click at [222, 79] on button "剪髮" at bounding box center [225, 77] width 31 height 15
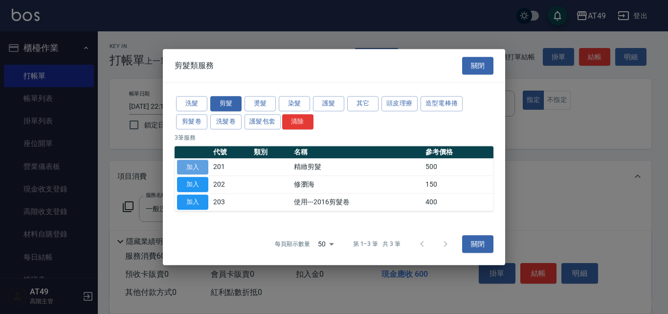
click at [204, 167] on button "加入" at bounding box center [192, 166] width 31 height 15
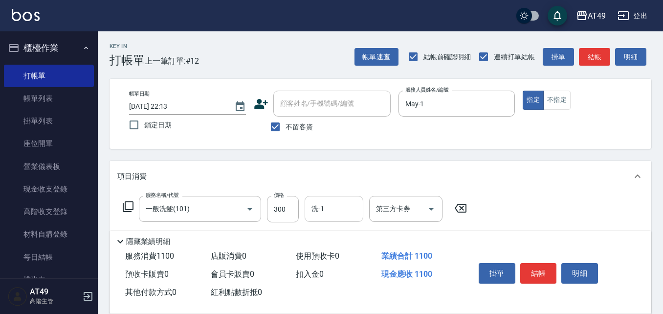
click at [335, 213] on input "洗-1" at bounding box center [334, 208] width 50 height 17
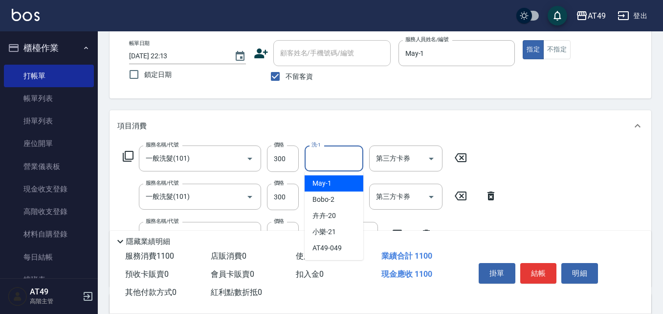
scroll to position [98, 0]
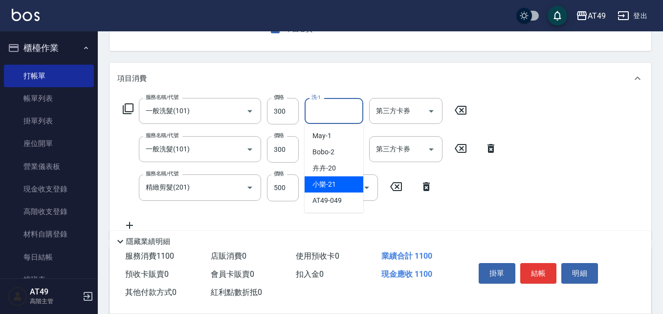
click at [341, 187] on div "小樂 -21" at bounding box center [334, 184] width 59 height 16
type input "小樂-21"
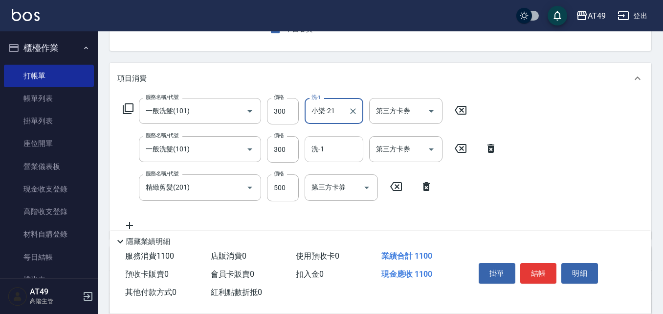
click at [320, 154] on input "洗-1" at bounding box center [334, 148] width 50 height 17
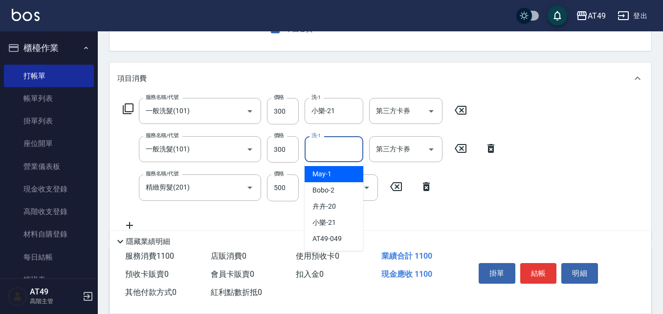
click at [333, 173] on div "May -1" at bounding box center [334, 174] width 59 height 16
type input "May-1"
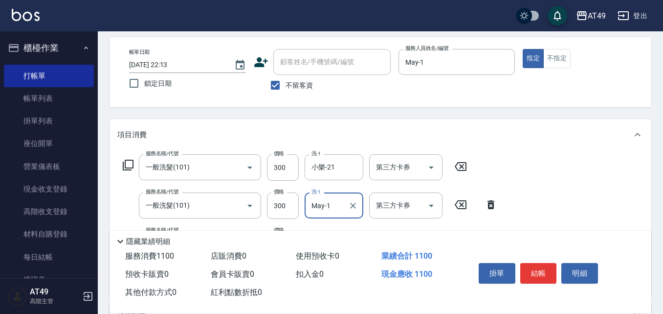
scroll to position [0, 0]
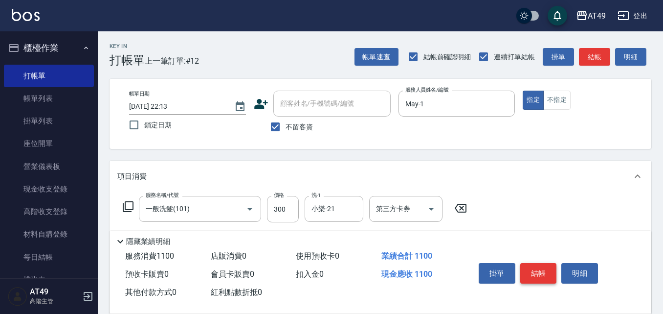
click at [547, 267] on button "結帳" at bounding box center [538, 273] width 37 height 21
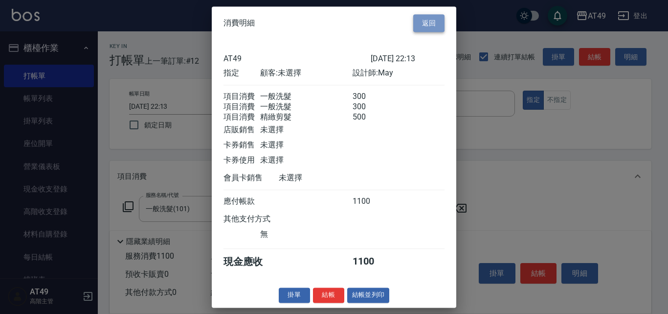
click at [430, 14] on button "返回" at bounding box center [428, 23] width 31 height 18
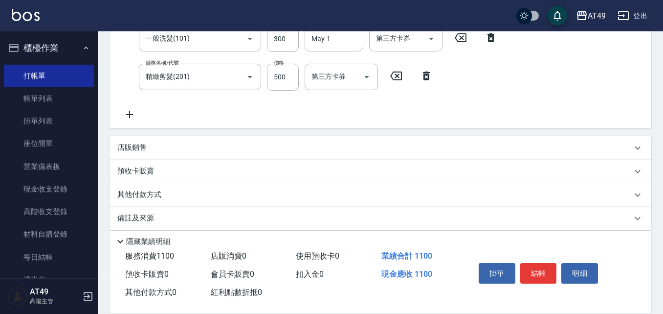
scroll to position [219, 0]
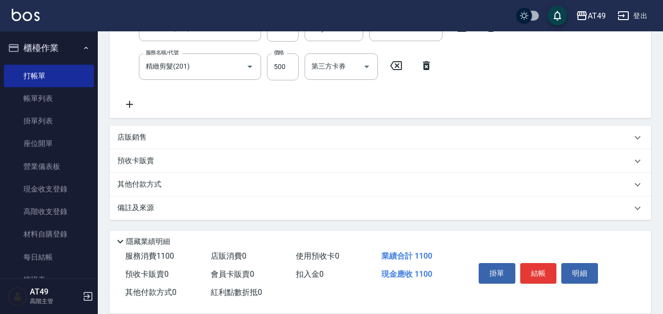
click at [119, 136] on p "店販銷售" at bounding box center [131, 137] width 29 height 10
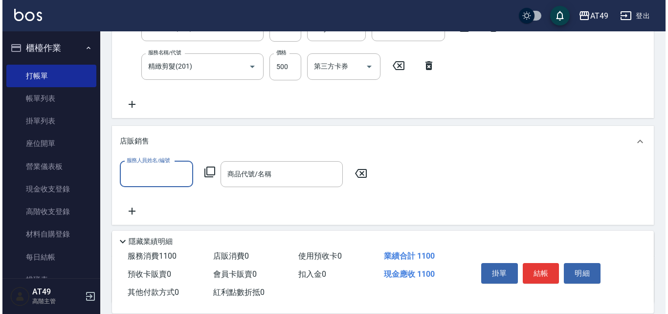
scroll to position [0, 0]
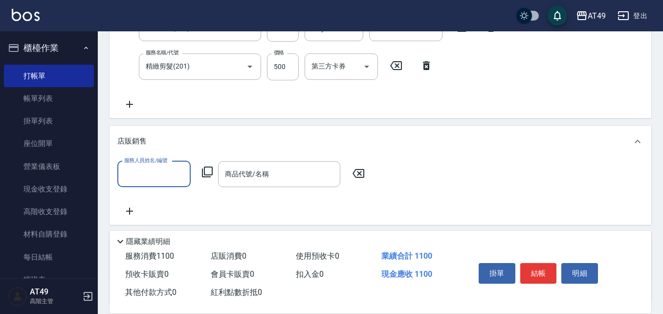
click at [160, 175] on input "服務人員姓名/編號" at bounding box center [154, 173] width 65 height 17
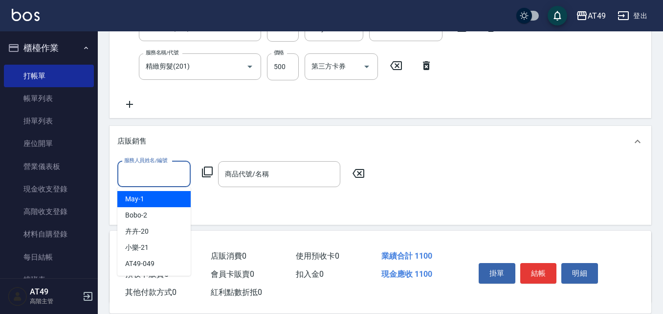
click at [155, 196] on div "May -1" at bounding box center [153, 199] width 73 height 16
type input "May-1"
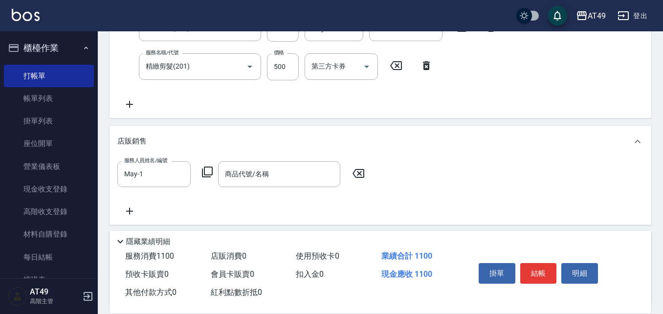
click at [206, 174] on icon at bounding box center [207, 171] width 11 height 11
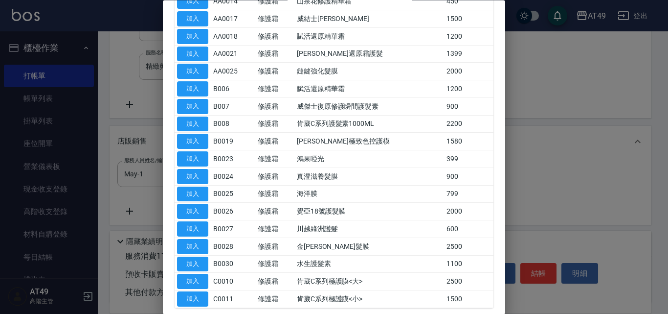
scroll to position [147, 0]
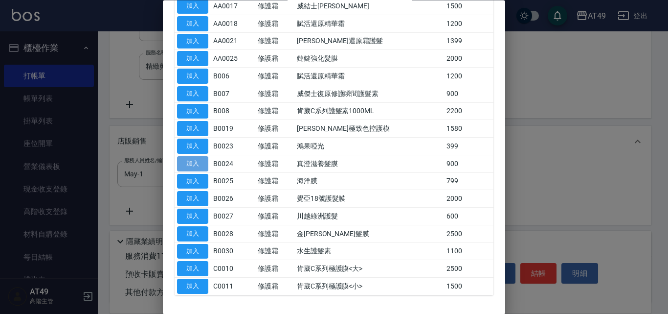
click at [195, 160] on button "加入" at bounding box center [192, 163] width 31 height 15
type input "真澄滋養髮膜"
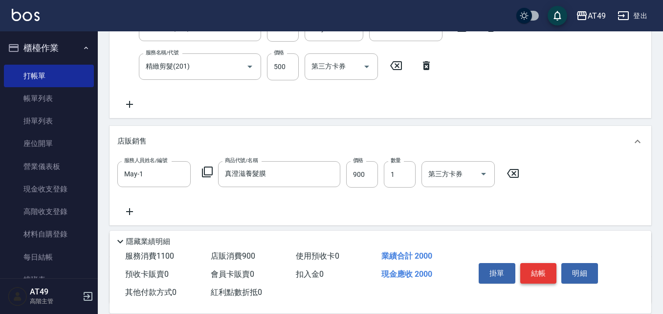
click at [529, 265] on button "結帳" at bounding box center [538, 273] width 37 height 21
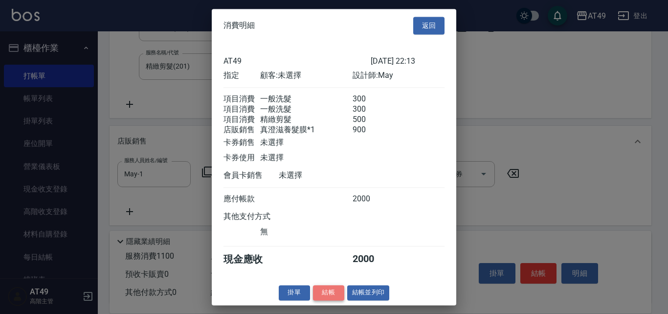
click at [333, 297] on button "結帳" at bounding box center [328, 292] width 31 height 15
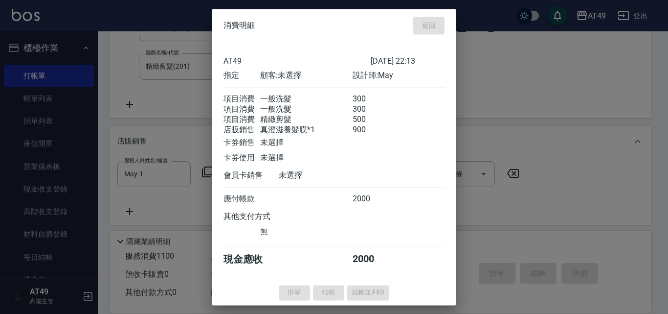
type input "[DATE] 22:15"
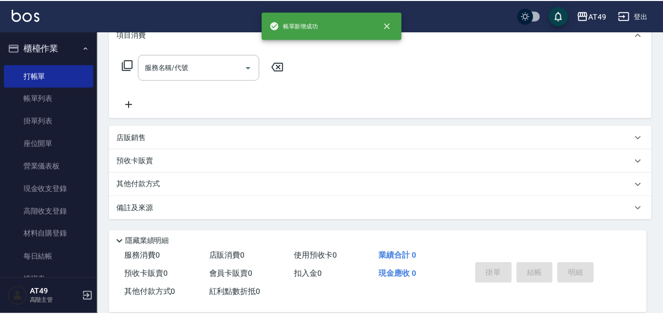
scroll to position [0, 0]
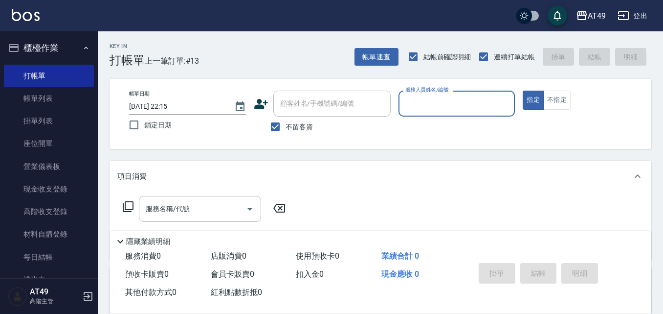
click at [417, 107] on input "服務人員姓名/編號" at bounding box center [457, 103] width 108 height 17
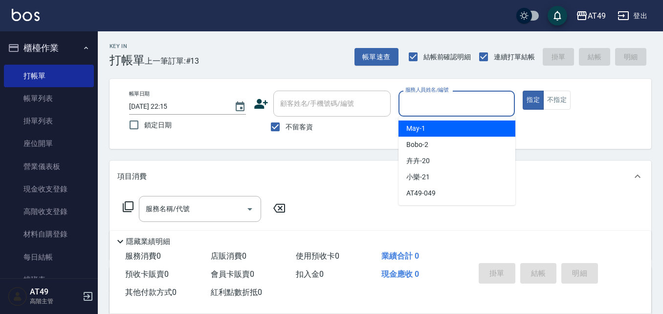
click at [417, 123] on div "May -1" at bounding box center [457, 128] width 117 height 16
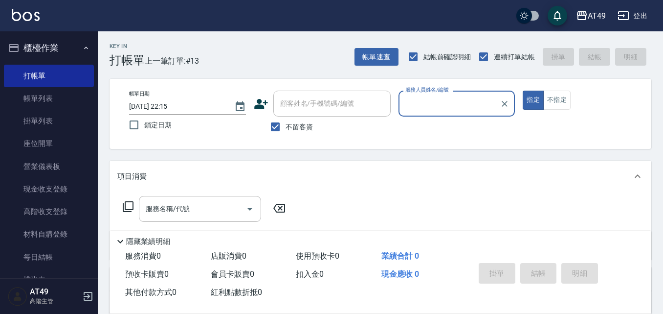
type input "May-1"
click at [132, 201] on icon at bounding box center [128, 207] width 12 height 12
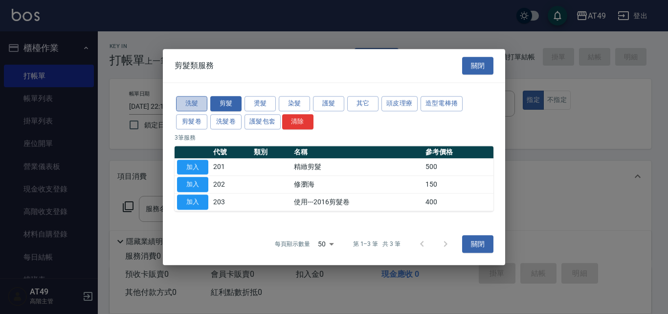
click at [193, 103] on button "洗髮" at bounding box center [191, 103] width 31 height 15
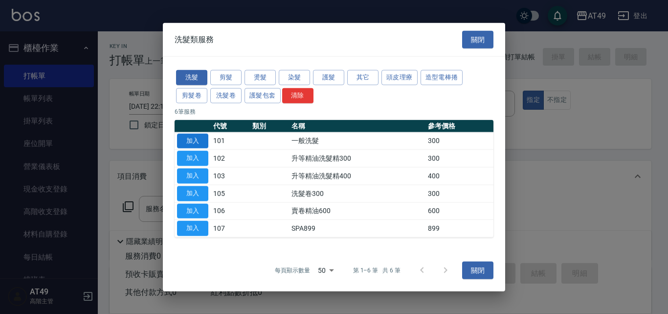
click at [201, 142] on button "加入" at bounding box center [192, 140] width 31 height 15
type input "一般洗髮(101)"
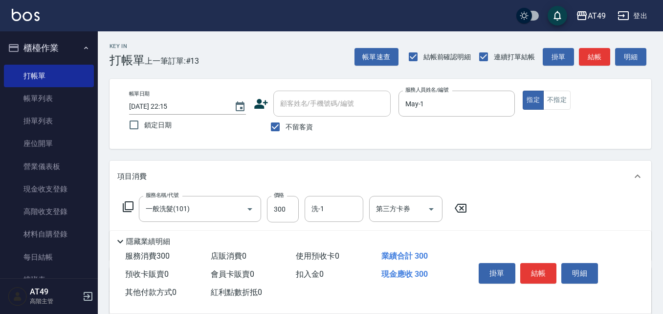
click at [130, 209] on icon at bounding box center [128, 206] width 11 height 11
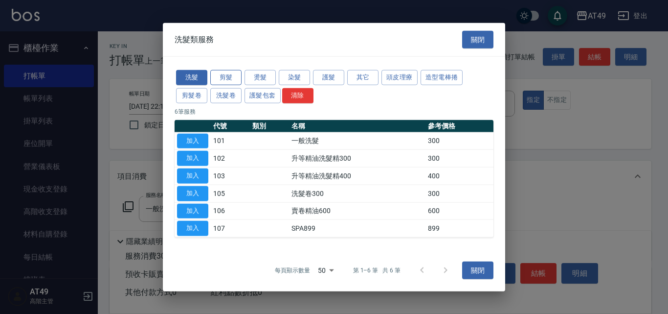
click at [237, 79] on button "剪髮" at bounding box center [225, 77] width 31 height 15
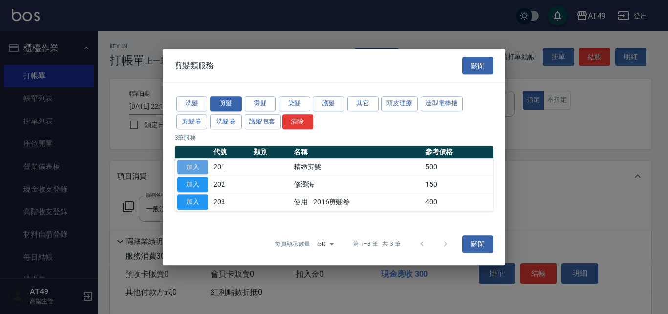
click at [197, 167] on button "加入" at bounding box center [192, 166] width 31 height 15
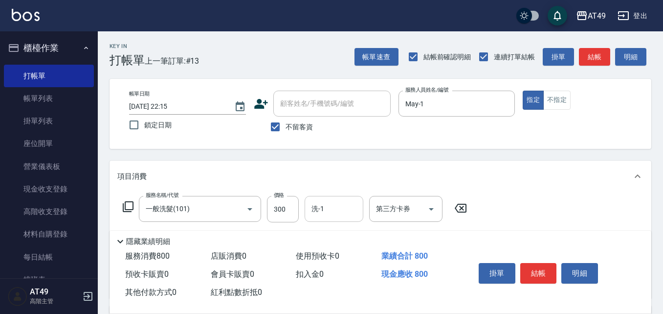
click at [336, 204] on input "洗-1" at bounding box center [334, 208] width 50 height 17
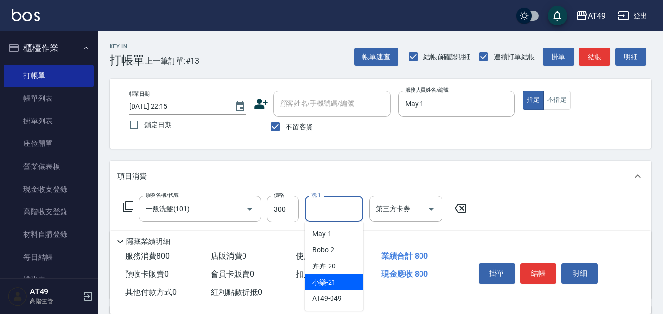
click at [346, 282] on div "小樂 -21" at bounding box center [334, 282] width 59 height 16
type input "小樂-21"
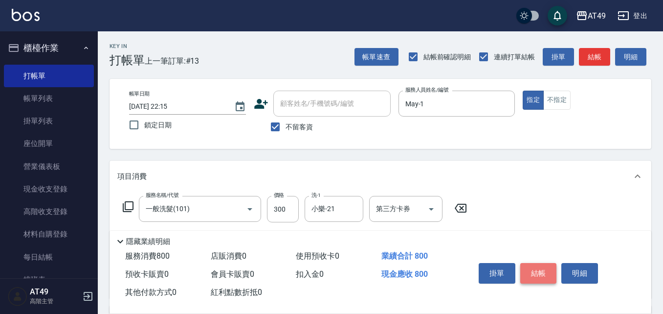
click at [531, 272] on button "結帳" at bounding box center [538, 273] width 37 height 21
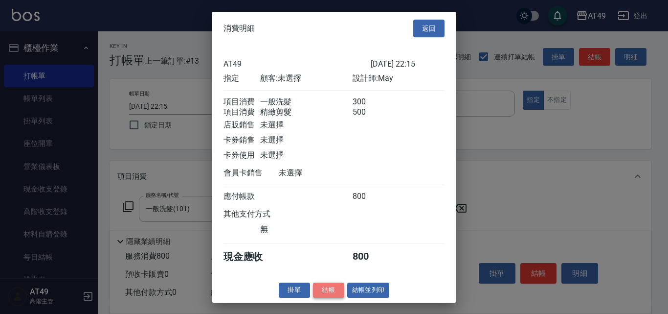
click at [338, 295] on button "結帳" at bounding box center [328, 289] width 31 height 15
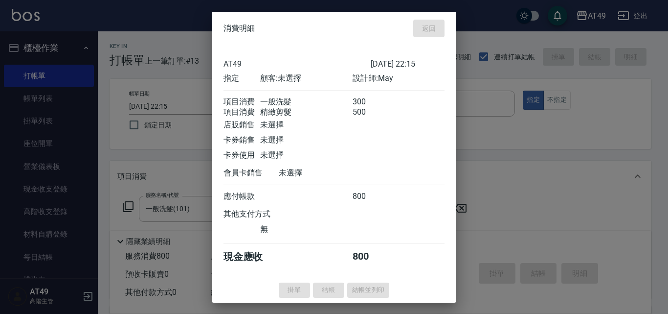
type input "[DATE] 22:16"
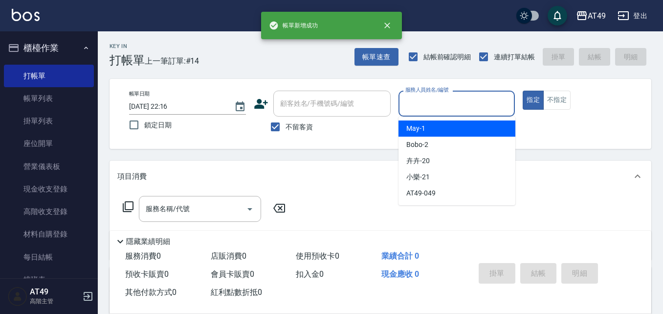
click at [429, 108] on input "服務人員姓名/編號" at bounding box center [457, 103] width 108 height 17
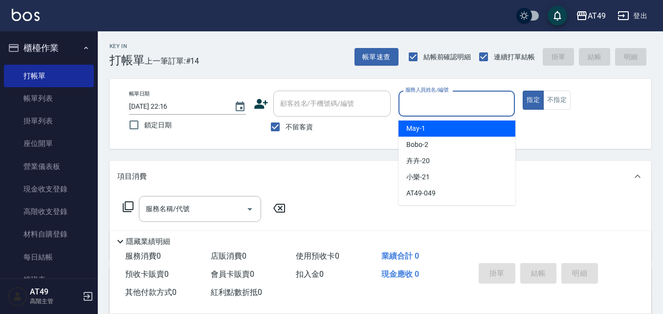
click at [428, 124] on div "May -1" at bounding box center [457, 128] width 117 height 16
type input "May-1"
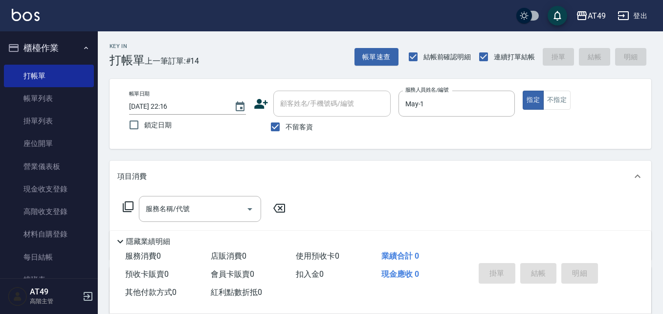
click at [131, 205] on icon at bounding box center [128, 207] width 12 height 12
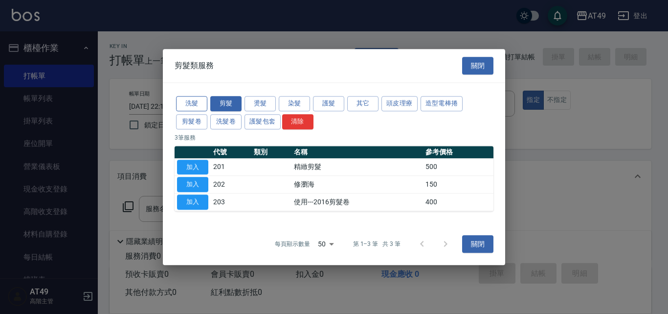
click at [193, 105] on button "洗髮" at bounding box center [191, 103] width 31 height 15
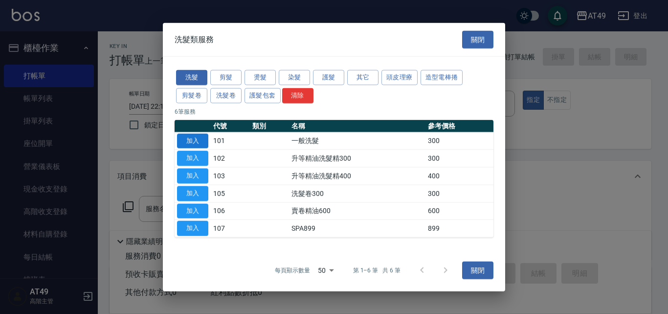
click at [189, 136] on button "加入" at bounding box center [192, 140] width 31 height 15
type input "一般洗髮(101)"
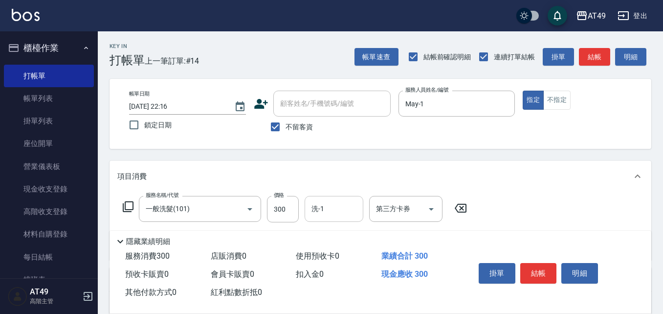
click at [331, 207] on input "洗-1" at bounding box center [334, 208] width 50 height 17
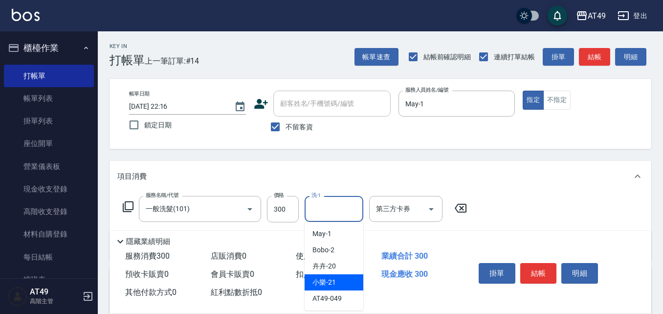
click at [337, 278] on div "小樂 -21" at bounding box center [334, 282] width 59 height 16
type input "小樂-21"
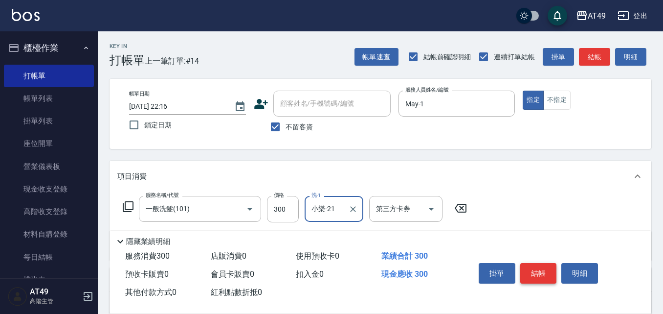
click at [548, 269] on button "結帳" at bounding box center [538, 273] width 37 height 21
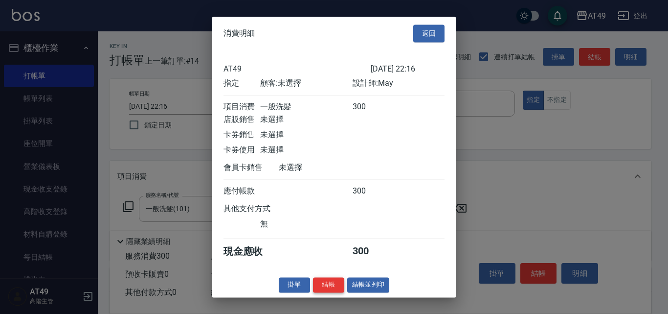
click at [329, 292] on button "結帳" at bounding box center [328, 284] width 31 height 15
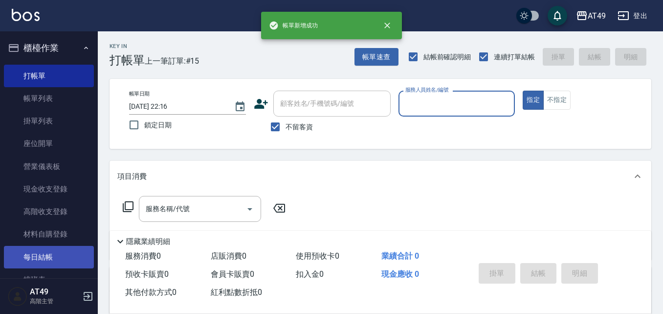
click at [64, 259] on link "每日結帳" at bounding box center [49, 257] width 90 height 23
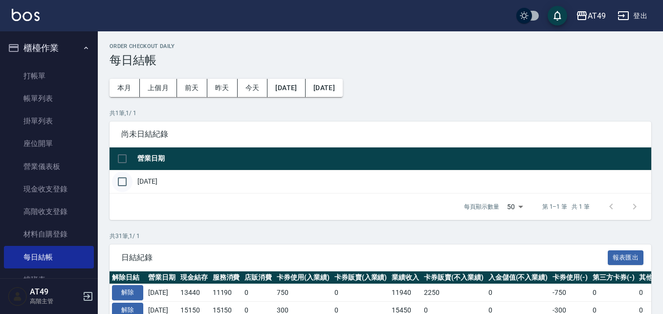
click at [128, 182] on input "checkbox" at bounding box center [122, 181] width 21 height 21
checkbox input "true"
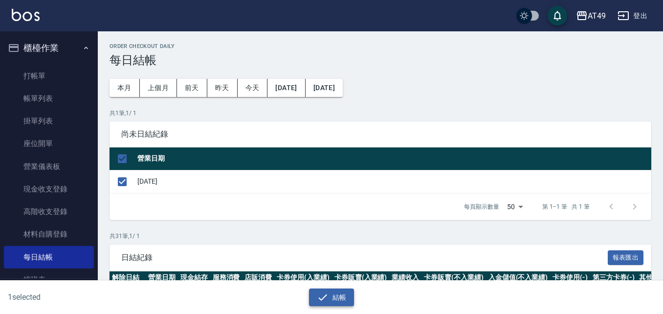
click at [320, 299] on icon "button" at bounding box center [322, 296] width 9 height 6
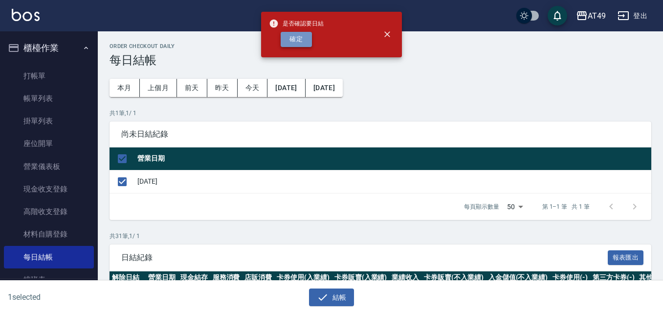
click at [309, 42] on button "確定" at bounding box center [296, 39] width 31 height 15
checkbox input "false"
